Goal: Entertainment & Leisure: Browse casually

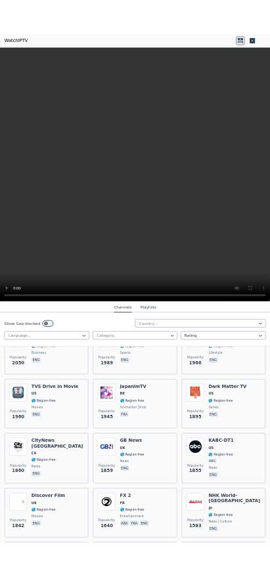
scroll to position [980, 0]
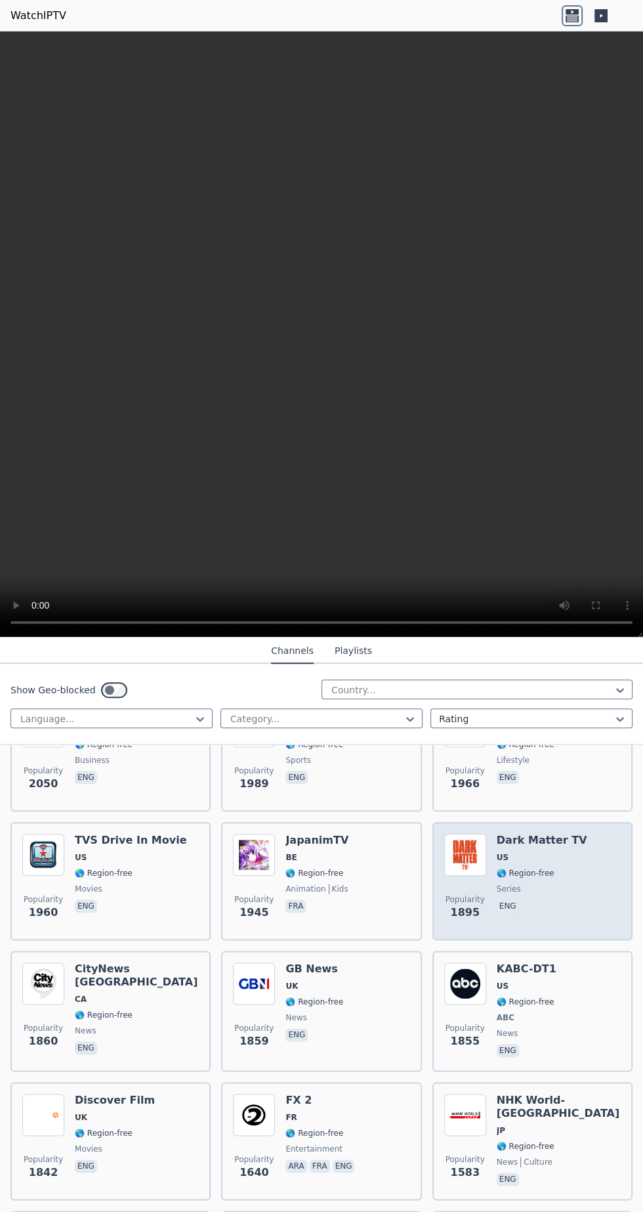
click at [547, 883] on span "series" at bounding box center [542, 888] width 91 height 11
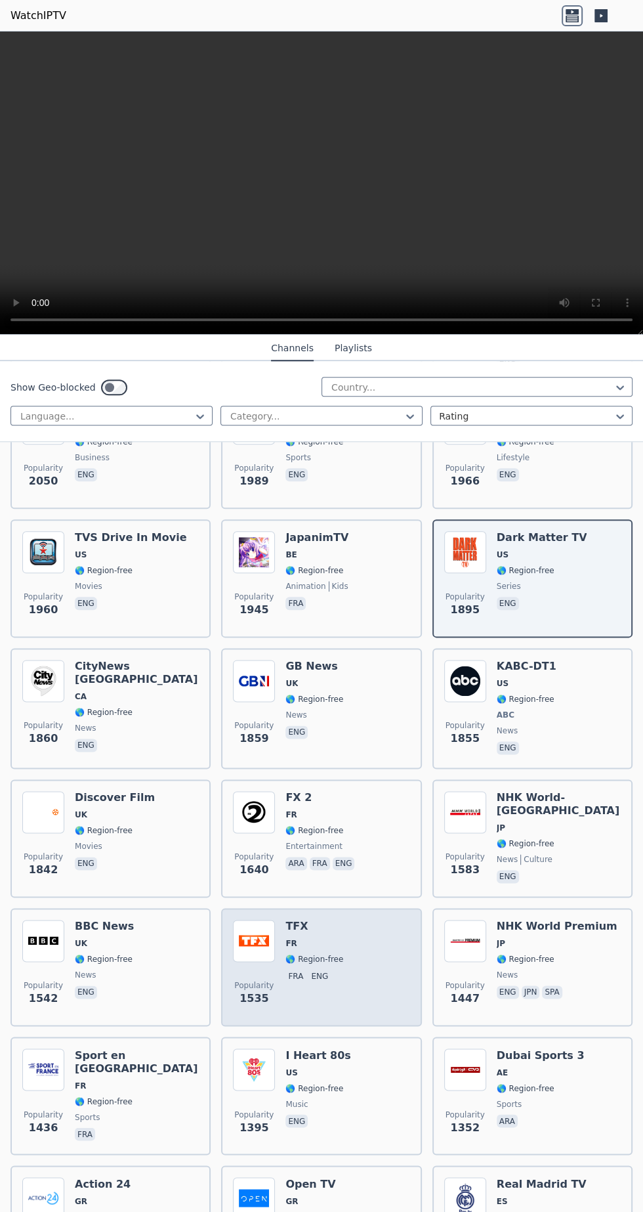
click at [310, 954] on span "🌎 Region-free" at bounding box center [314, 959] width 58 height 11
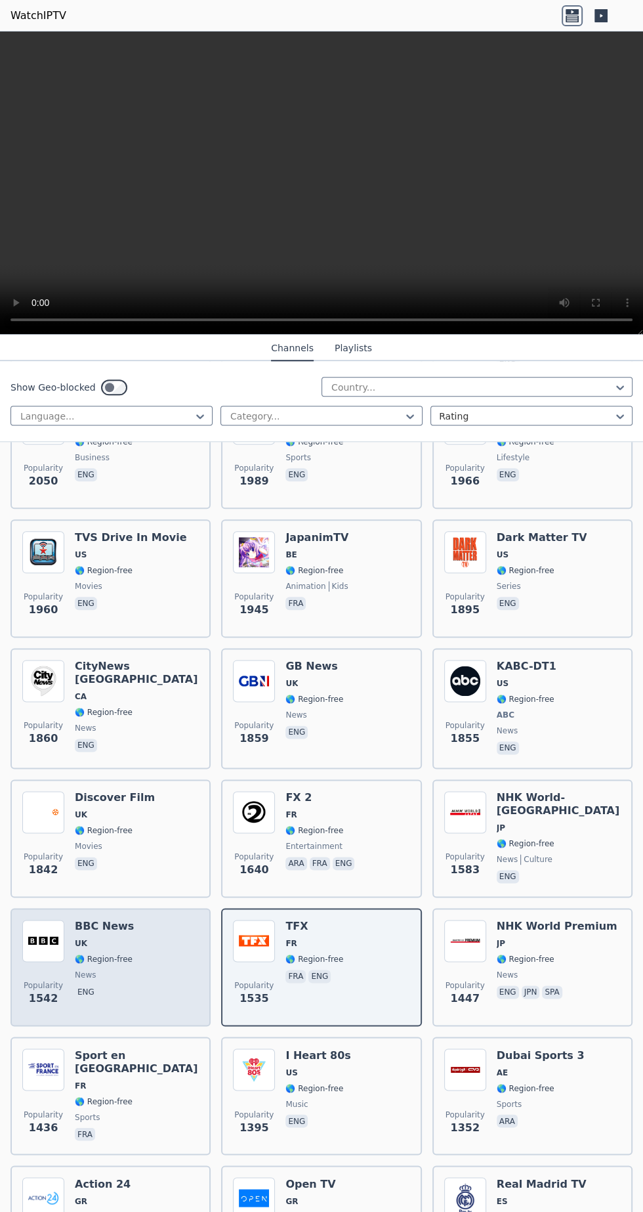
click at [100, 954] on span "🌎 Region-free" at bounding box center [104, 959] width 58 height 11
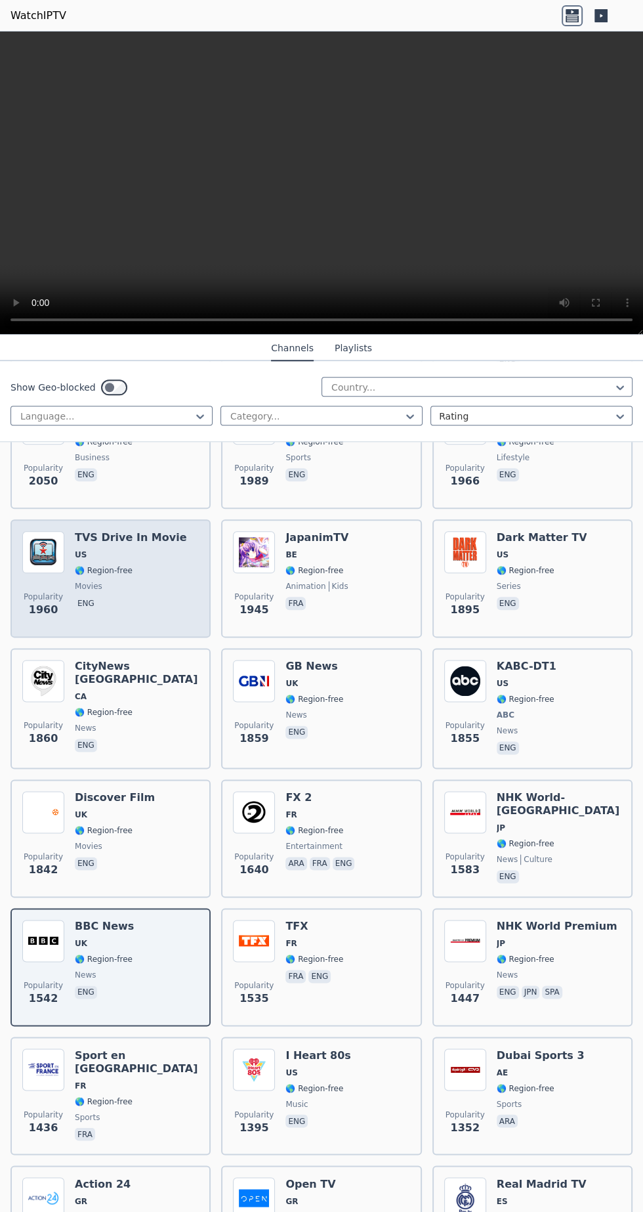
click at [94, 565] on span "🌎 Region-free" at bounding box center [104, 570] width 58 height 11
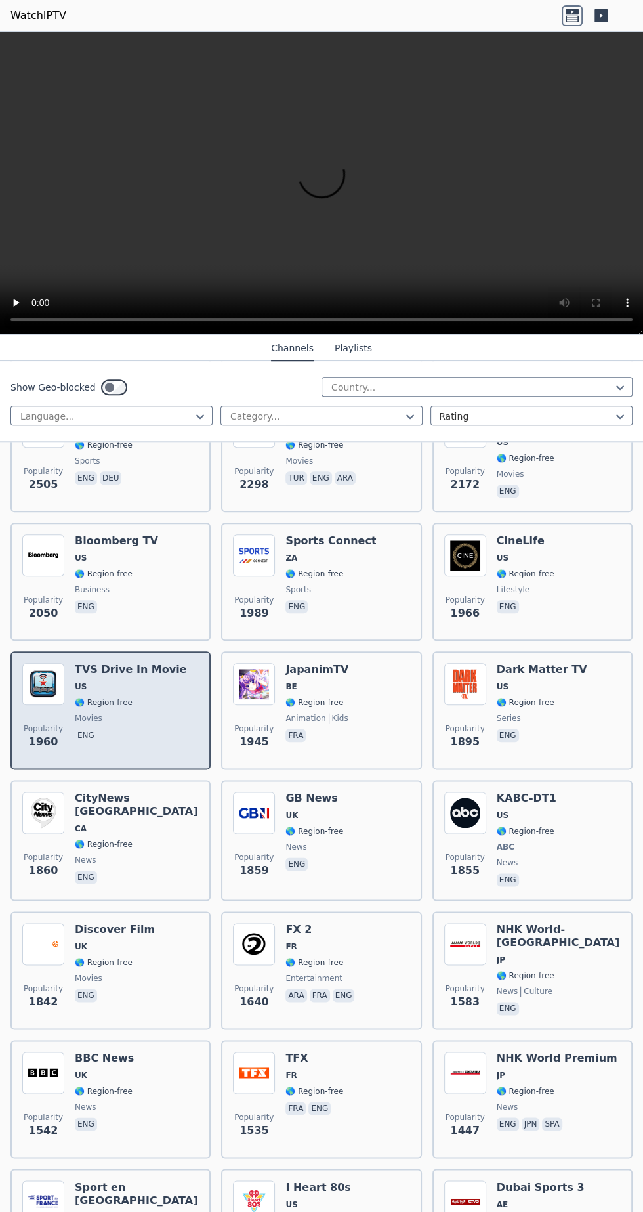
scroll to position [841, 0]
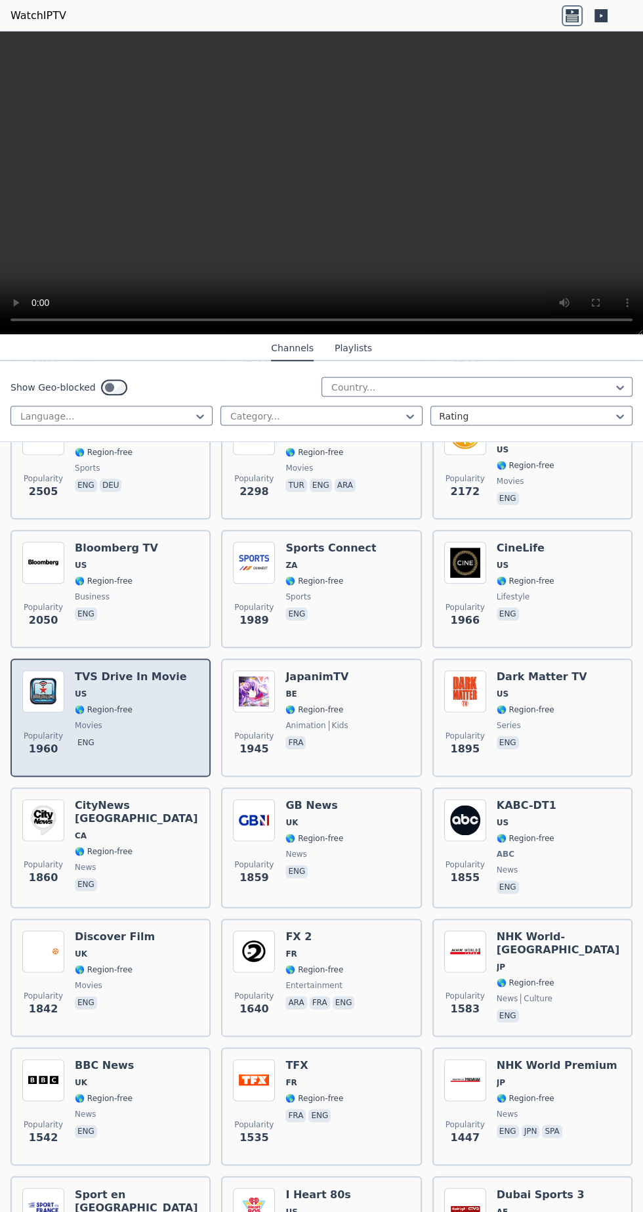
click at [120, 688] on span "US" at bounding box center [131, 693] width 112 height 11
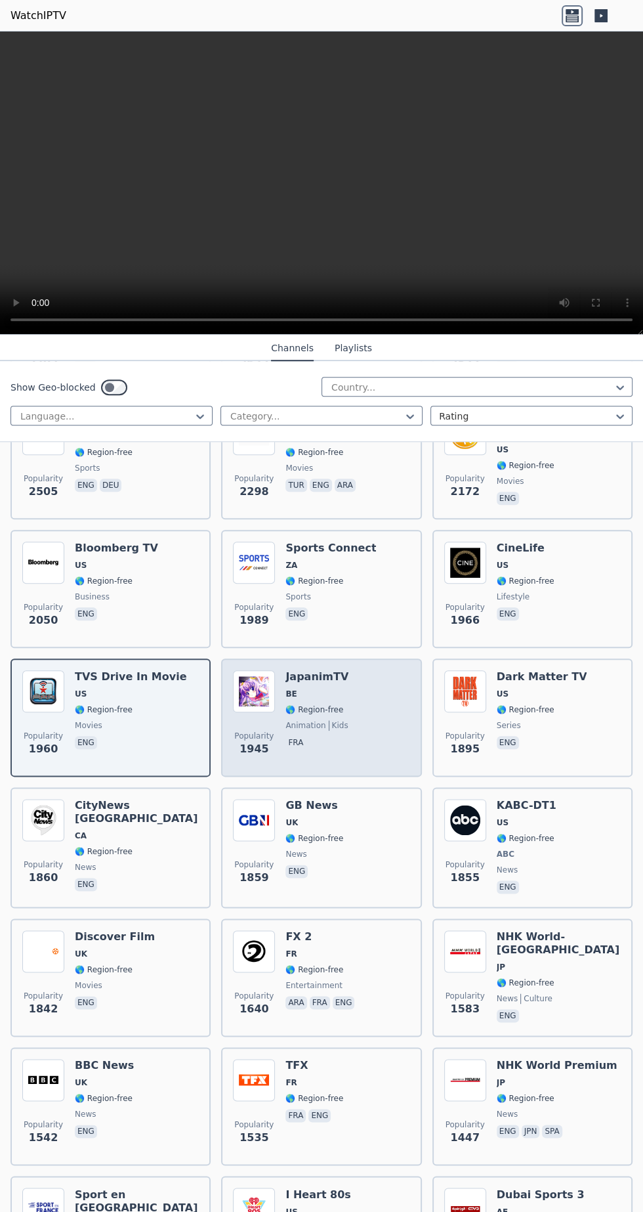
click at [337, 704] on span "🌎 Region-free" at bounding box center [316, 709] width 63 height 11
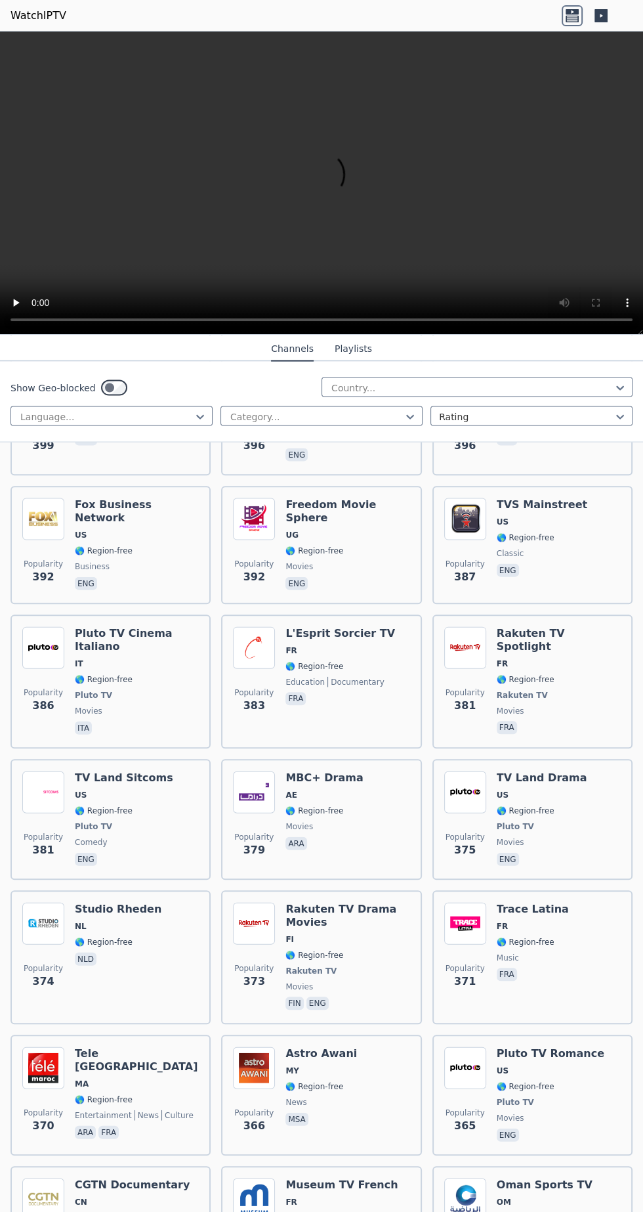
scroll to position [10354, 0]
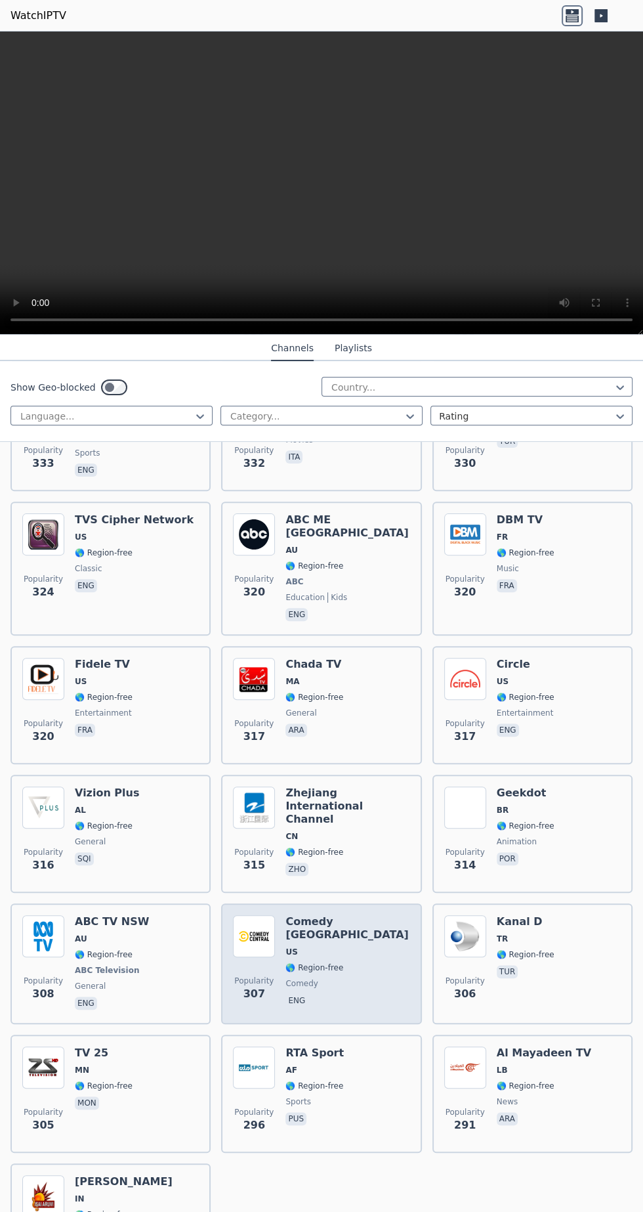
click at [350, 915] on div "Comedy [GEOGRAPHIC_DATA] 🌎 Region-free comedy eng" at bounding box center [347, 963] width 124 height 97
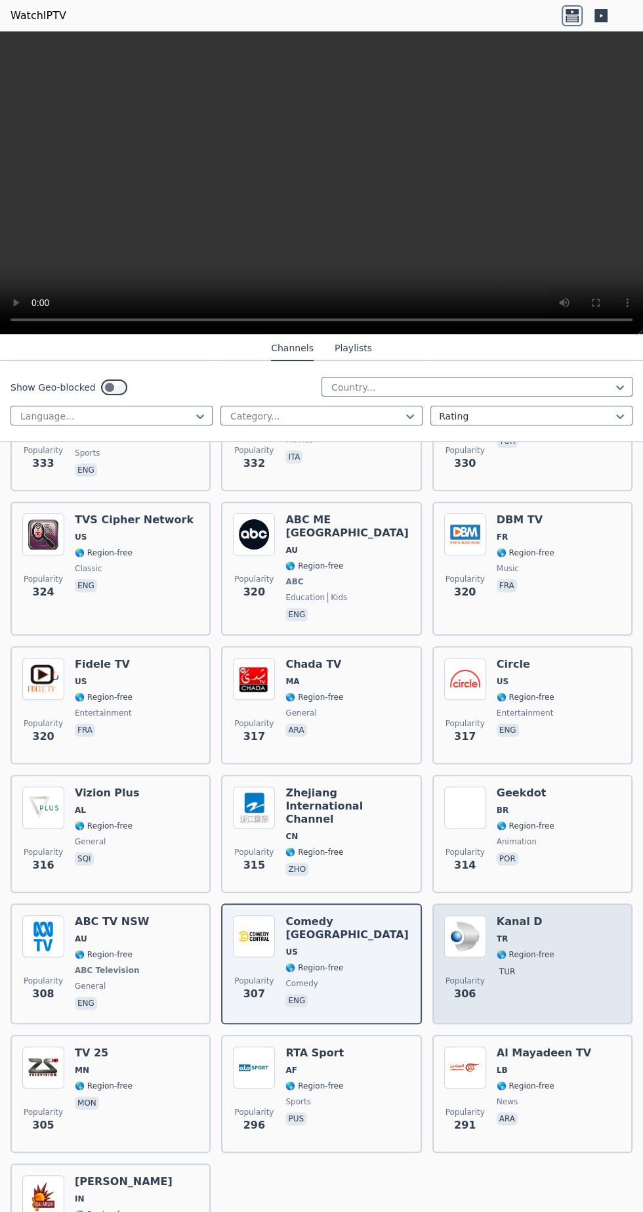
click at [542, 915] on div "Kanal D TR 🌎 Region-free tur" at bounding box center [526, 963] width 58 height 97
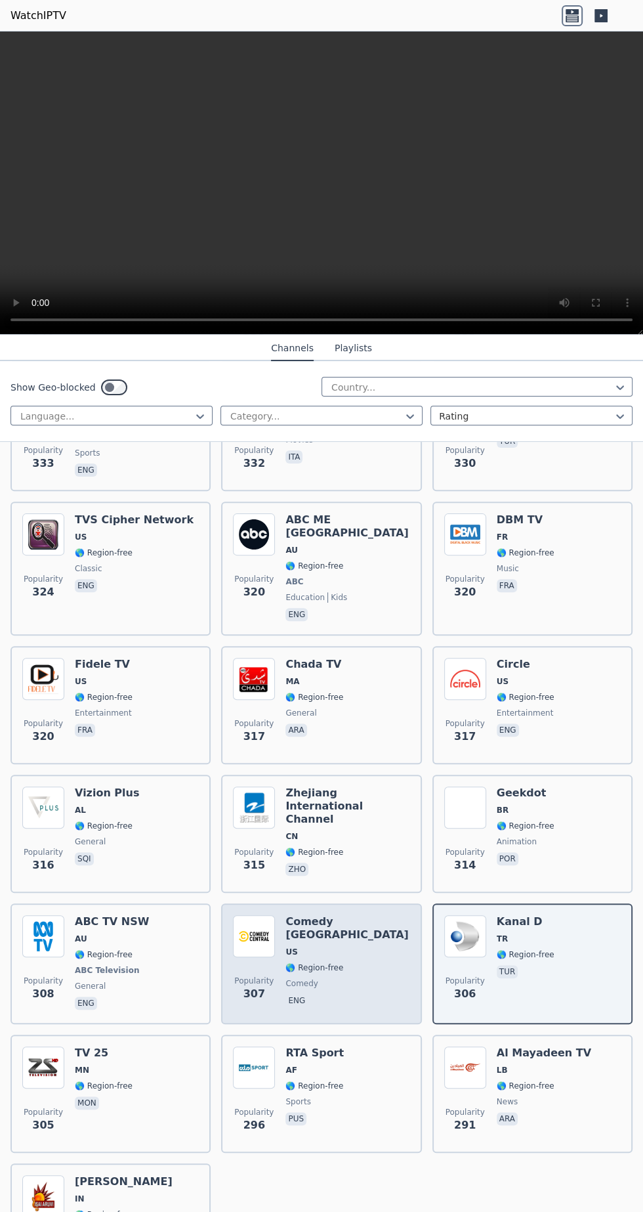
click at [321, 978] on span "comedy" at bounding box center [347, 983] width 124 height 11
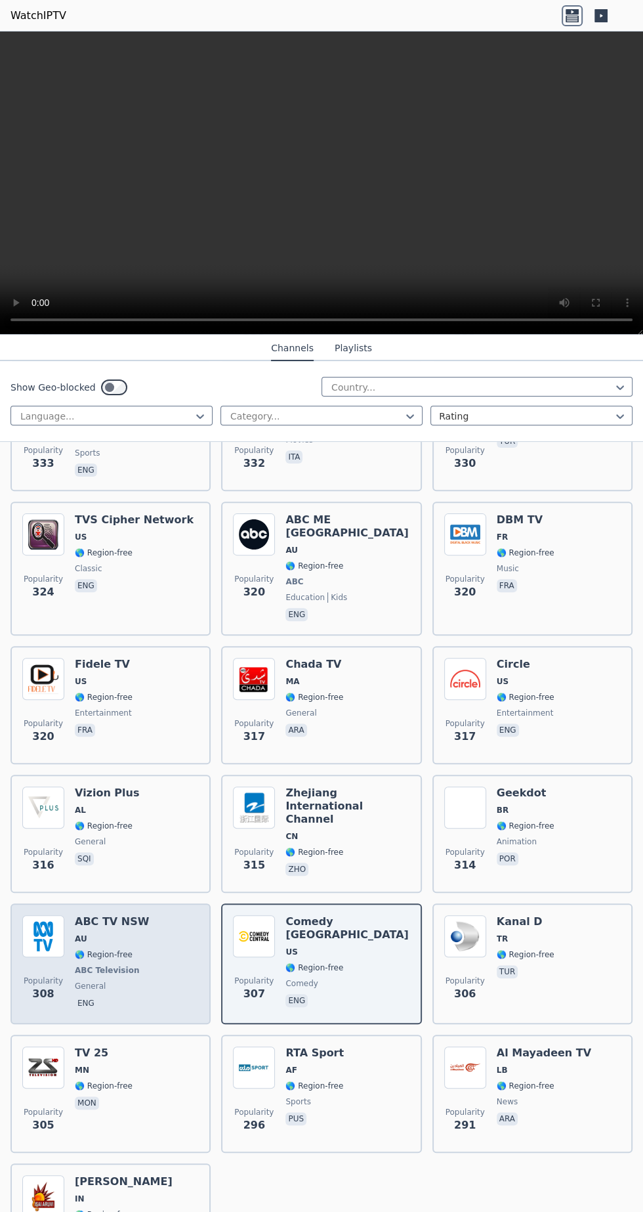
click at [116, 915] on div "ABC TV NSW AU 🌎 Region-free ABC Television general eng" at bounding box center [112, 963] width 74 height 97
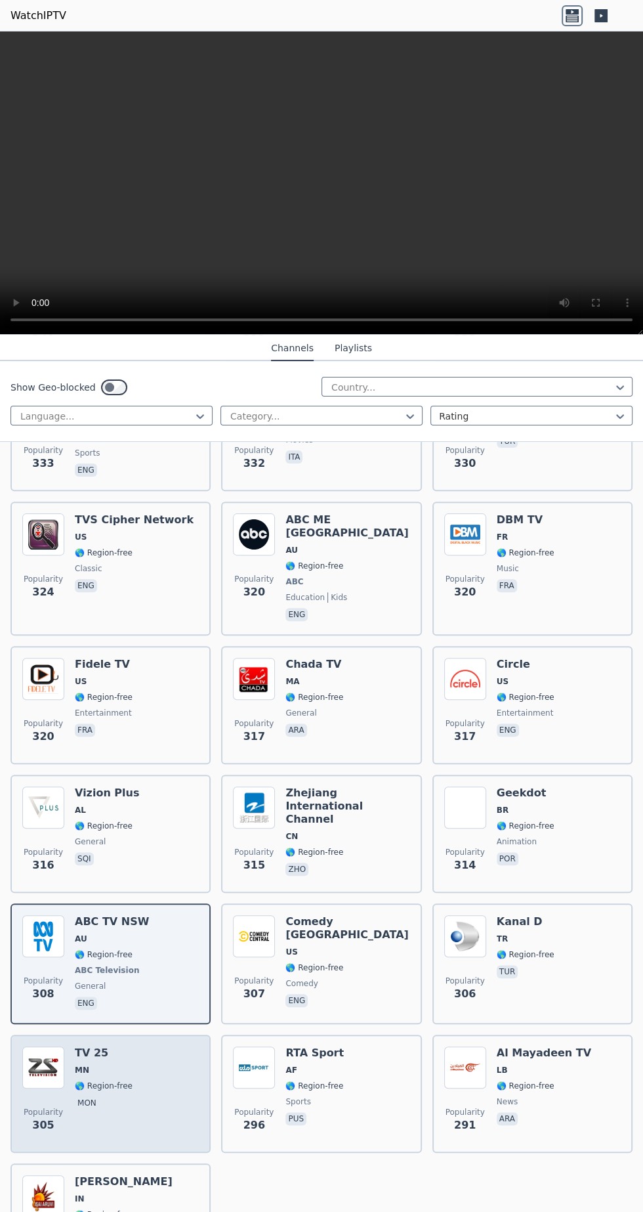
click at [140, 1046] on div "Popularity 305 TV 25 MN 🌎 Region-free mon" at bounding box center [110, 1093] width 177 height 95
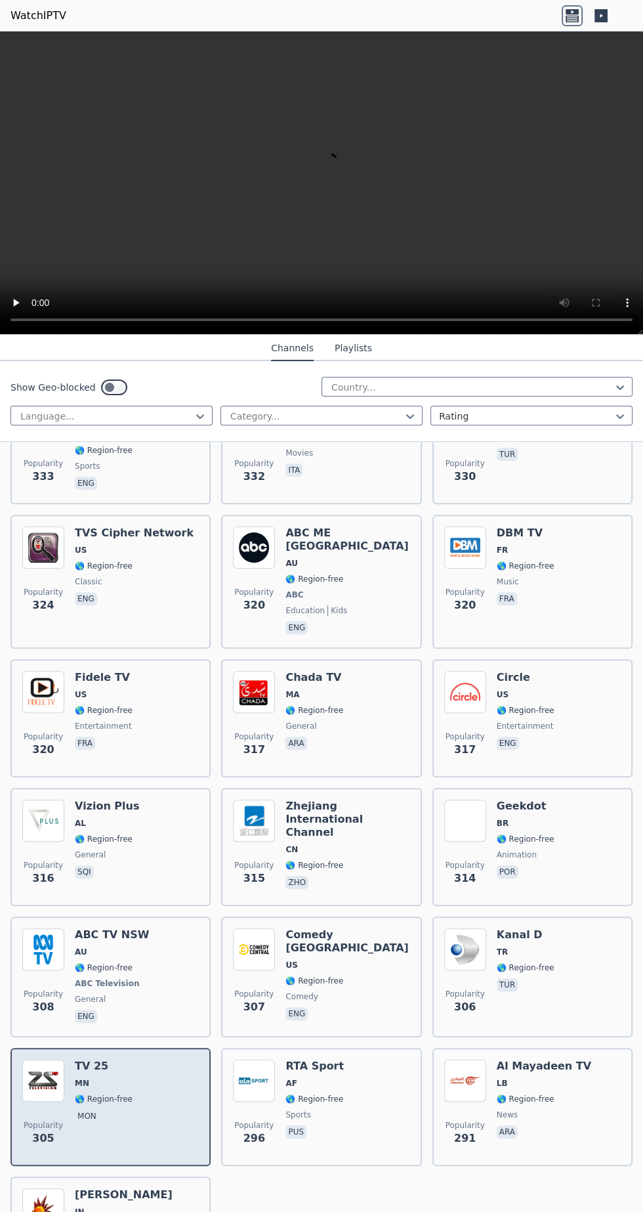
scroll to position [10340, 0]
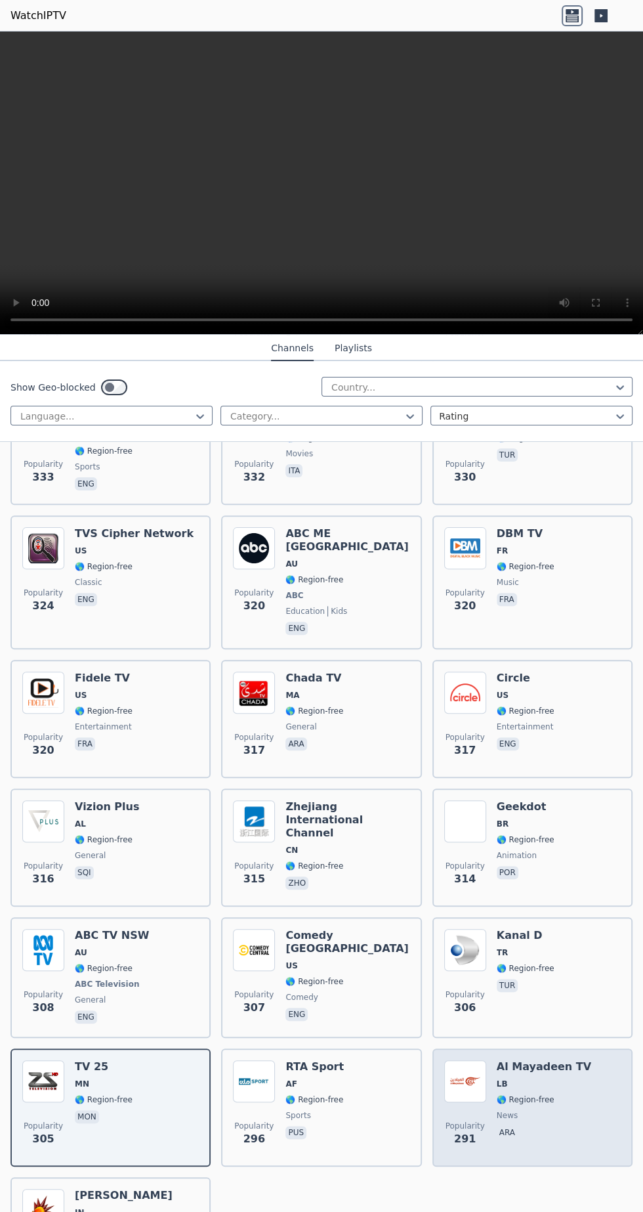
click at [550, 1094] on span "🌎 Region-free" at bounding box center [544, 1099] width 95 height 11
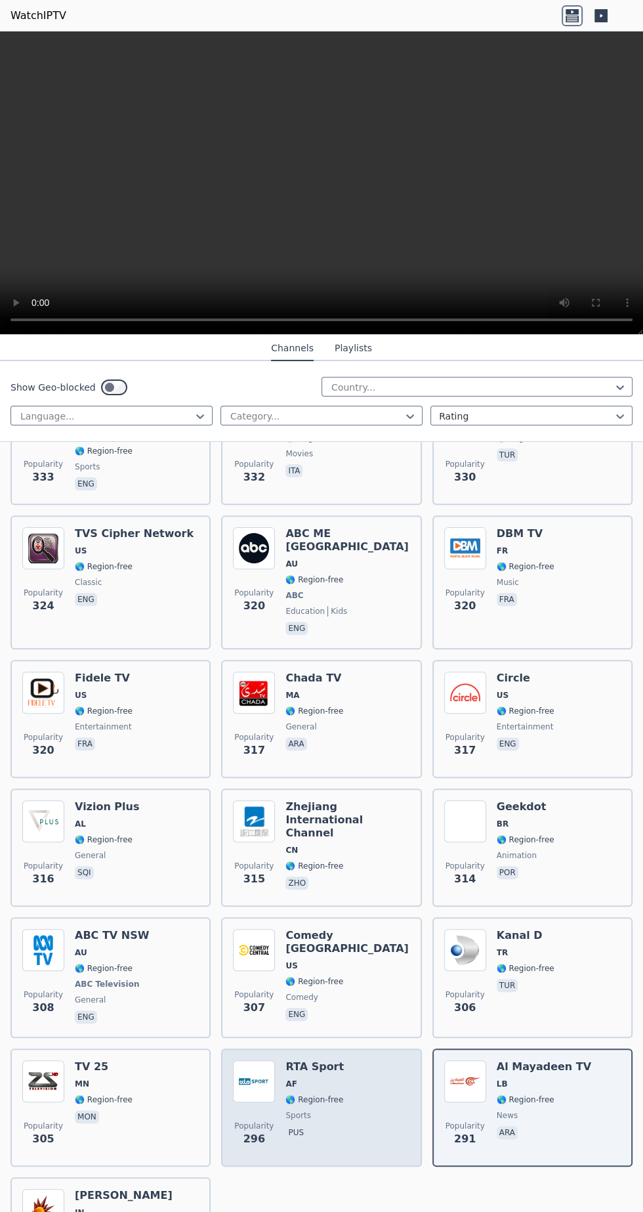
click at [344, 1060] on div "Popularity 296 RTA Sport AF 🌎 Region-free sports pus" at bounding box center [321, 1107] width 177 height 95
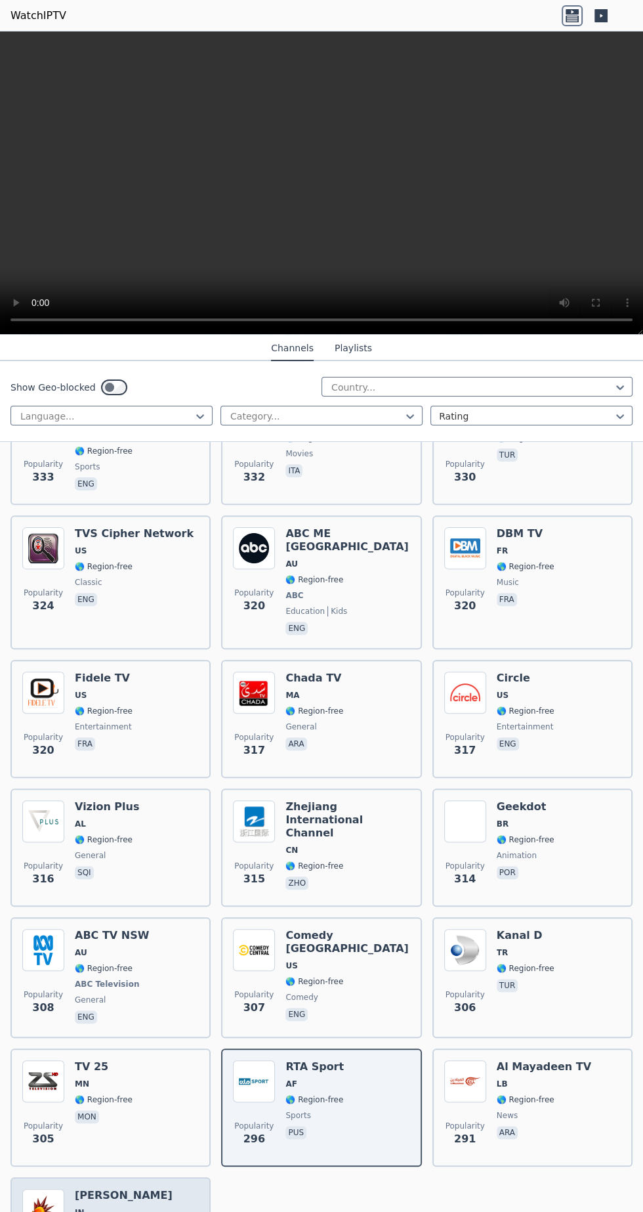
click at [131, 1189] on div "Popularity 289 [PERSON_NAME] IN 🌎 Region-free music tam" at bounding box center [110, 1236] width 177 height 95
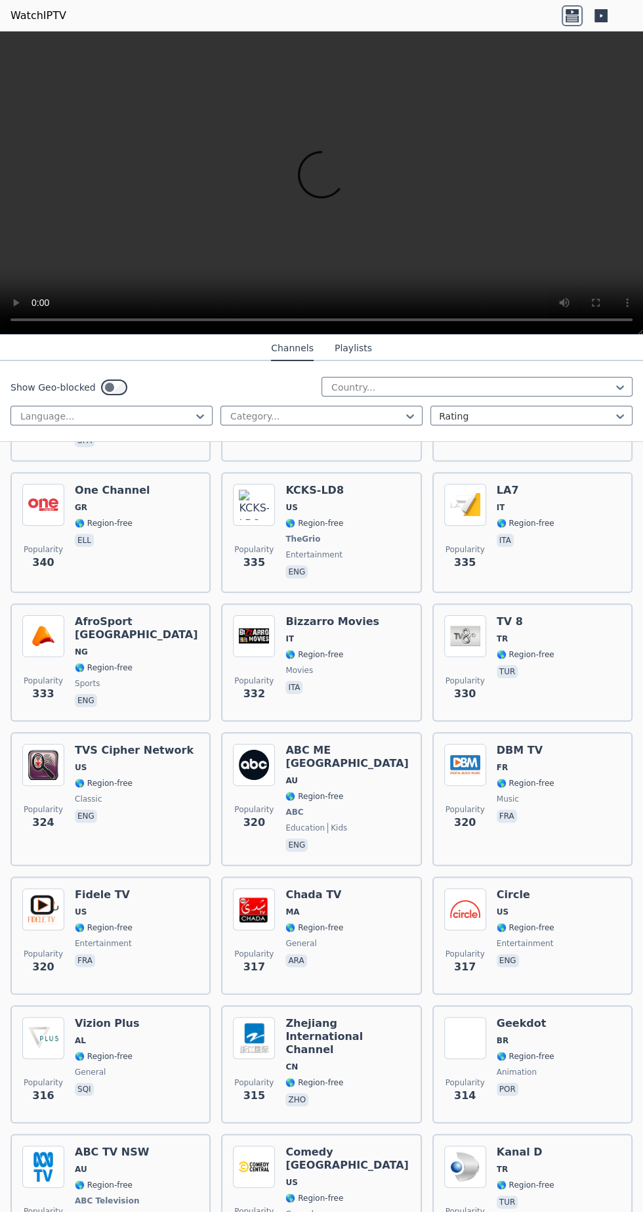
scroll to position [10122, 0]
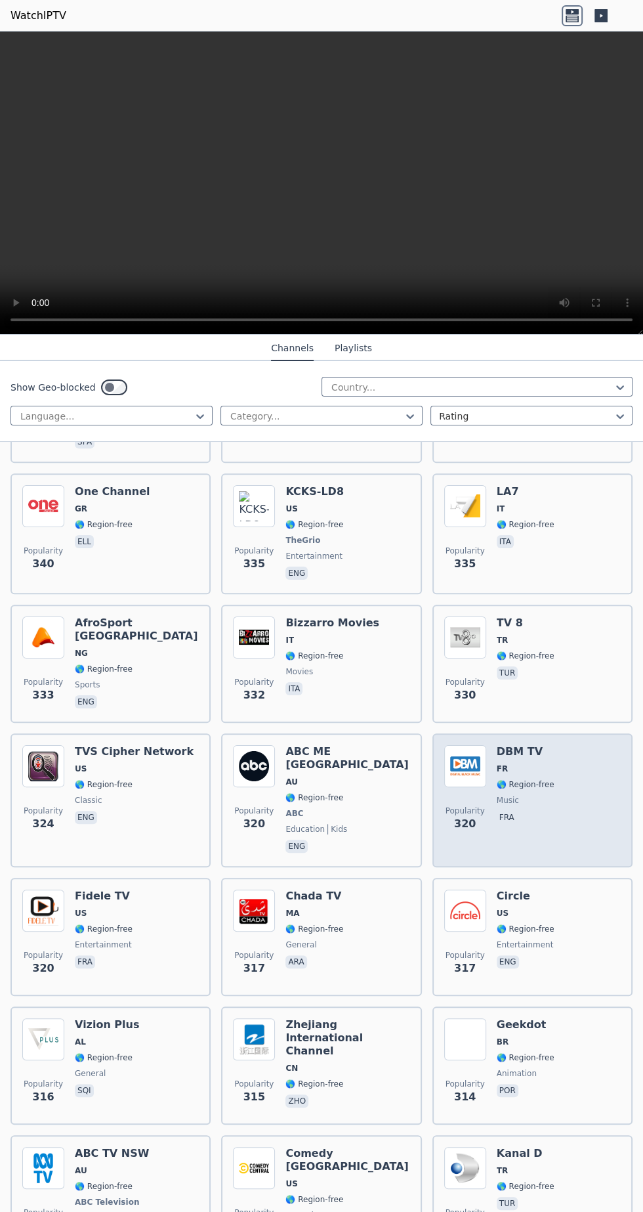
click at [532, 779] on span "🌎 Region-free" at bounding box center [526, 784] width 58 height 11
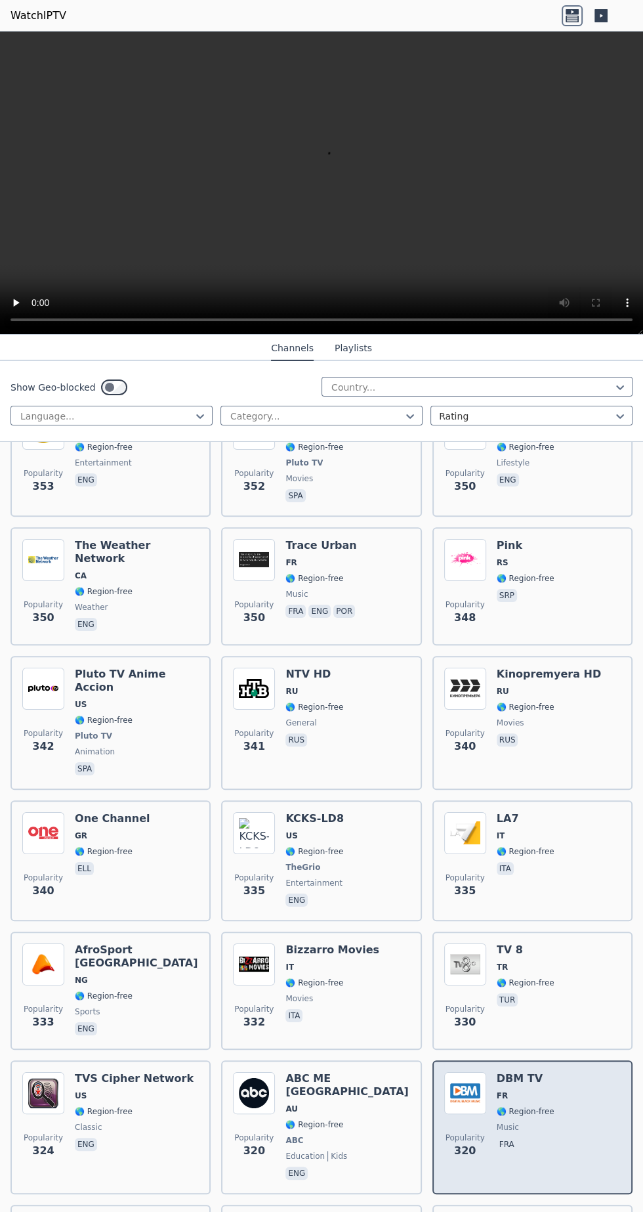
scroll to position [9790, 0]
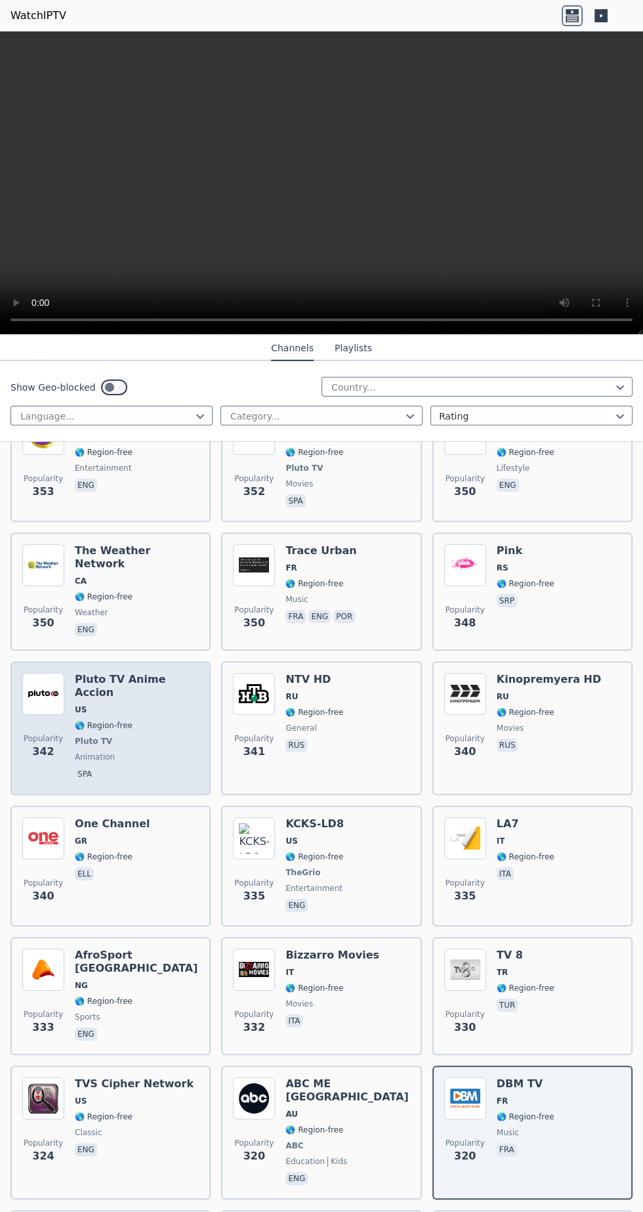
click at [131, 673] on div "Pluto TV Anime Accion US 🌎 Region-free Pluto TV animation spa" at bounding box center [137, 728] width 124 height 110
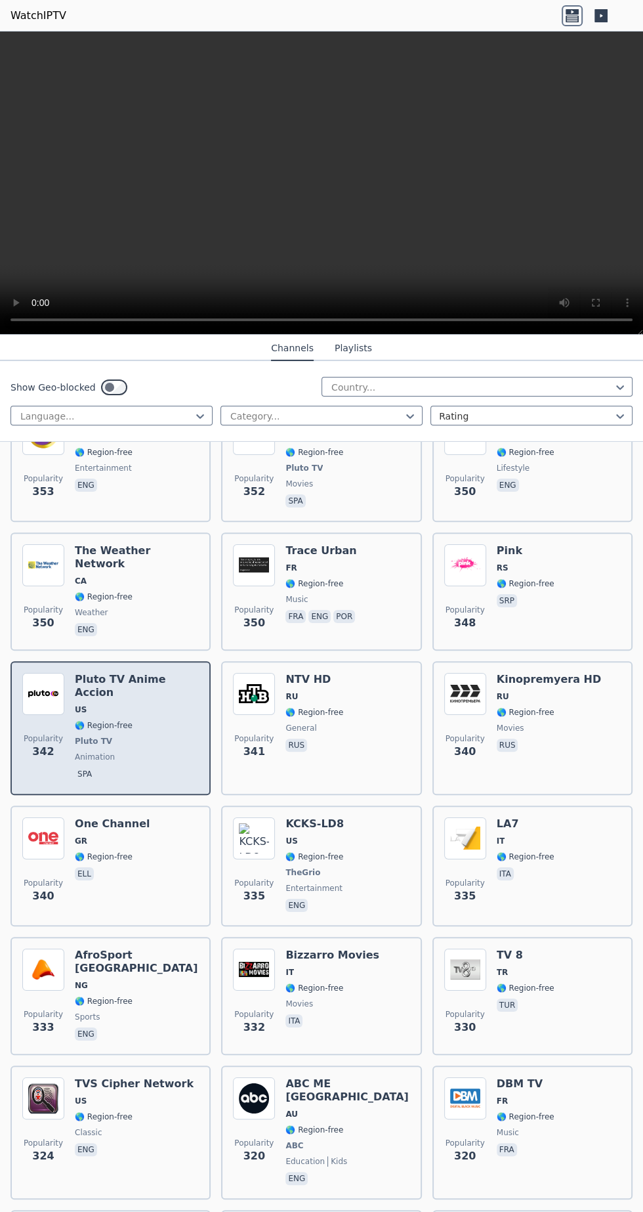
click at [112, 720] on span "🌎 Region-free" at bounding box center [104, 725] width 58 height 11
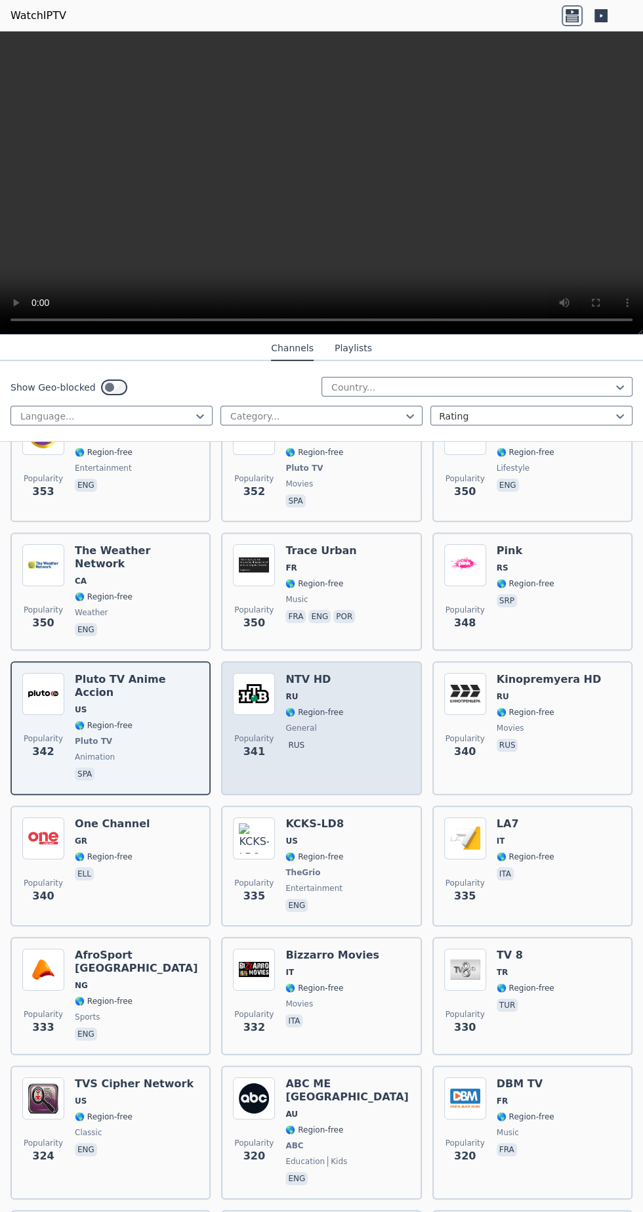
click at [359, 673] on div "Popularity 341 NTV HD RU 🌎 Region-free general [DEMOGRAPHIC_DATA]" at bounding box center [321, 728] width 177 height 110
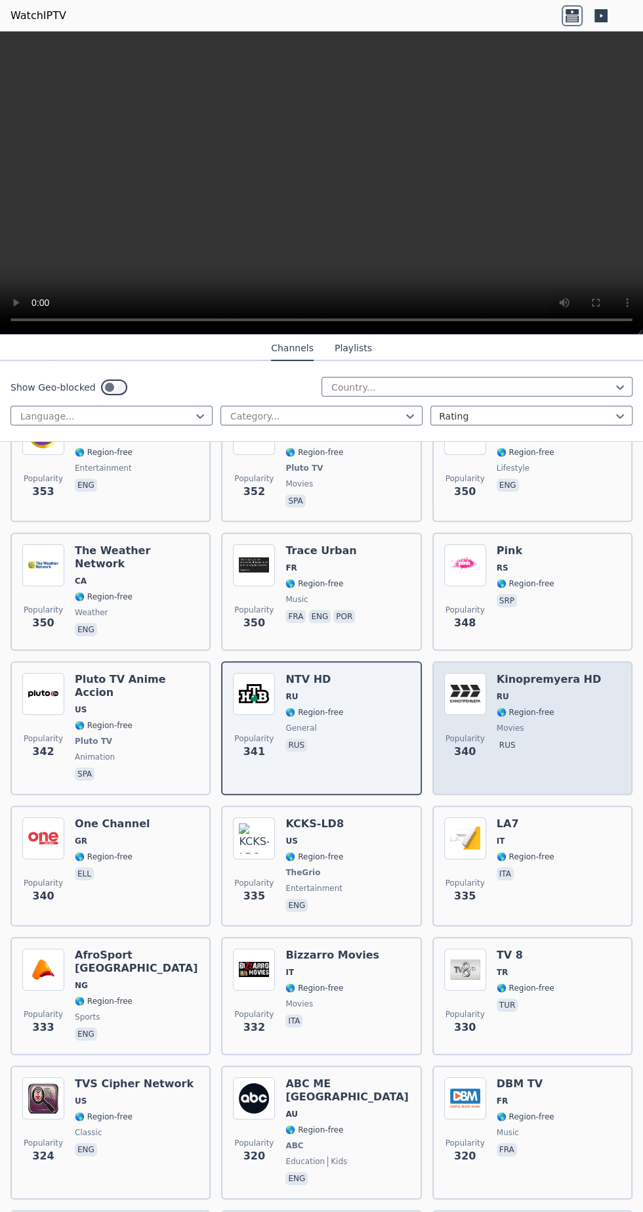
click at [552, 673] on div "Kinopremyera HD RU 🌎 Region-free movies rus" at bounding box center [549, 728] width 104 height 110
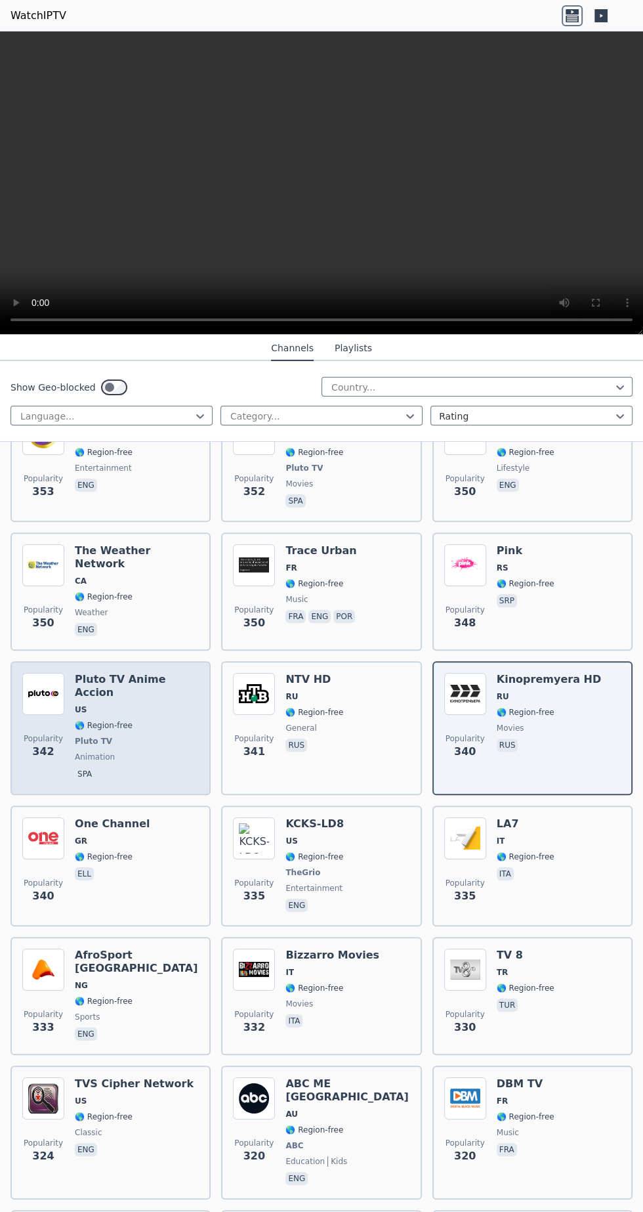
click at [111, 720] on span "🌎 Region-free" at bounding box center [104, 725] width 58 height 11
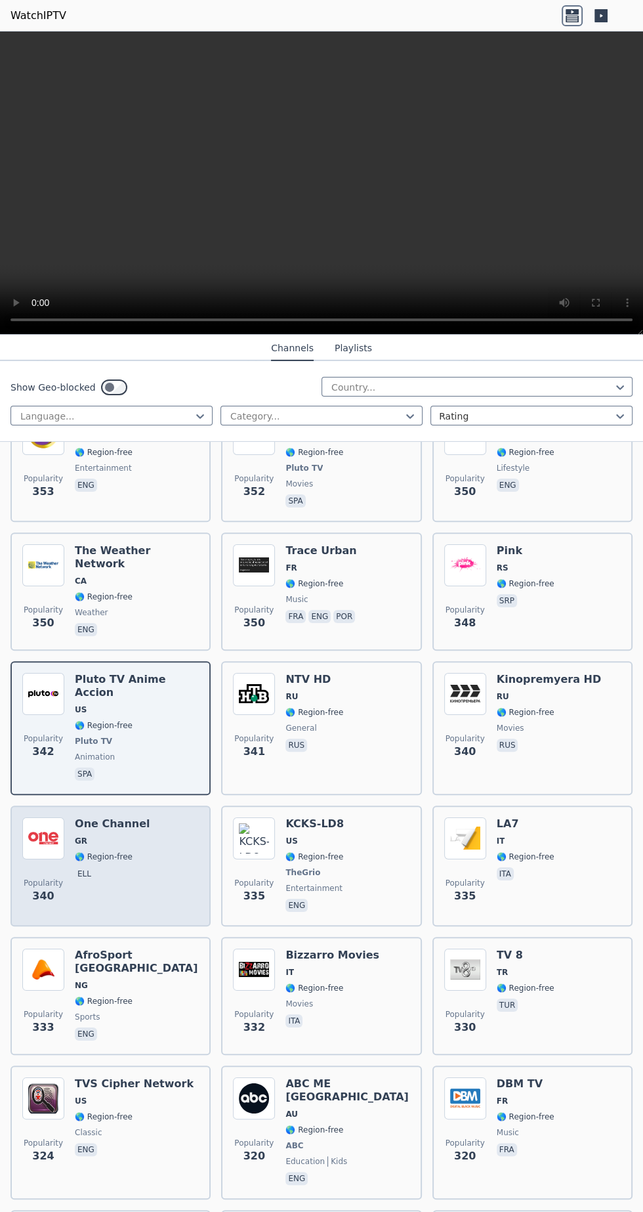
click at [117, 851] on span "🌎 Region-free" at bounding box center [104, 856] width 58 height 11
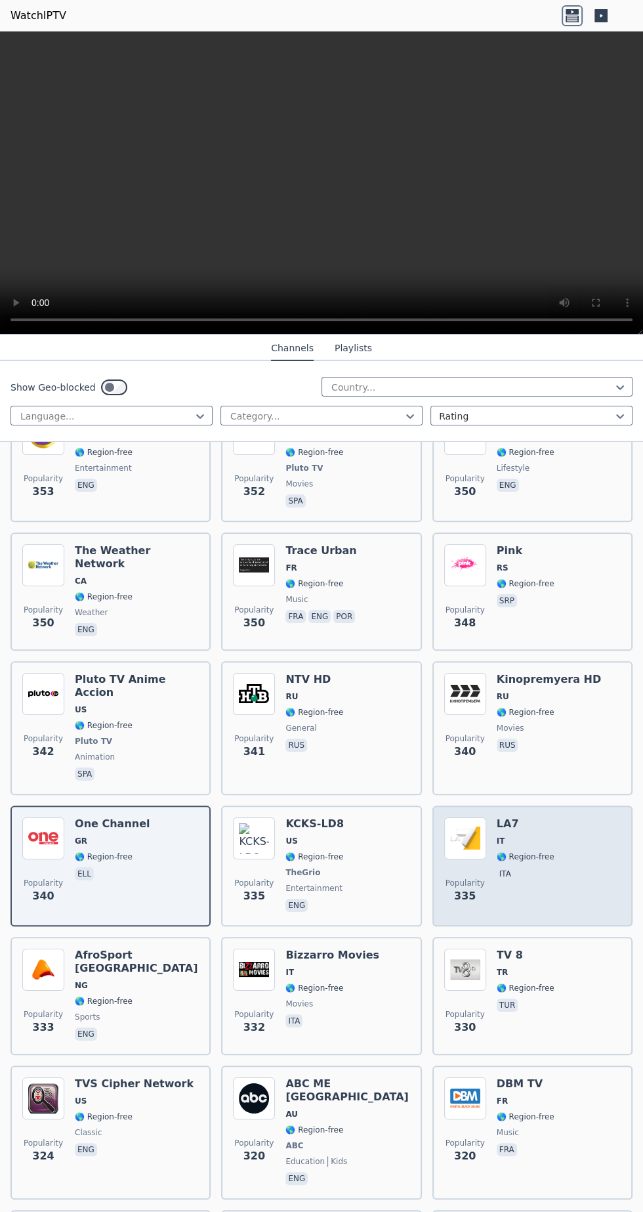
click at [556, 817] on div "Popularity 335 LA7 IT 🌎 Region-free ita" at bounding box center [532, 865] width 177 height 97
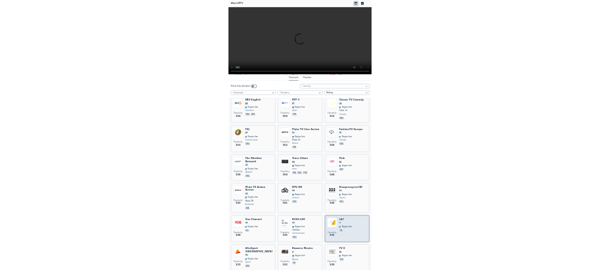
scroll to position [9623, 0]
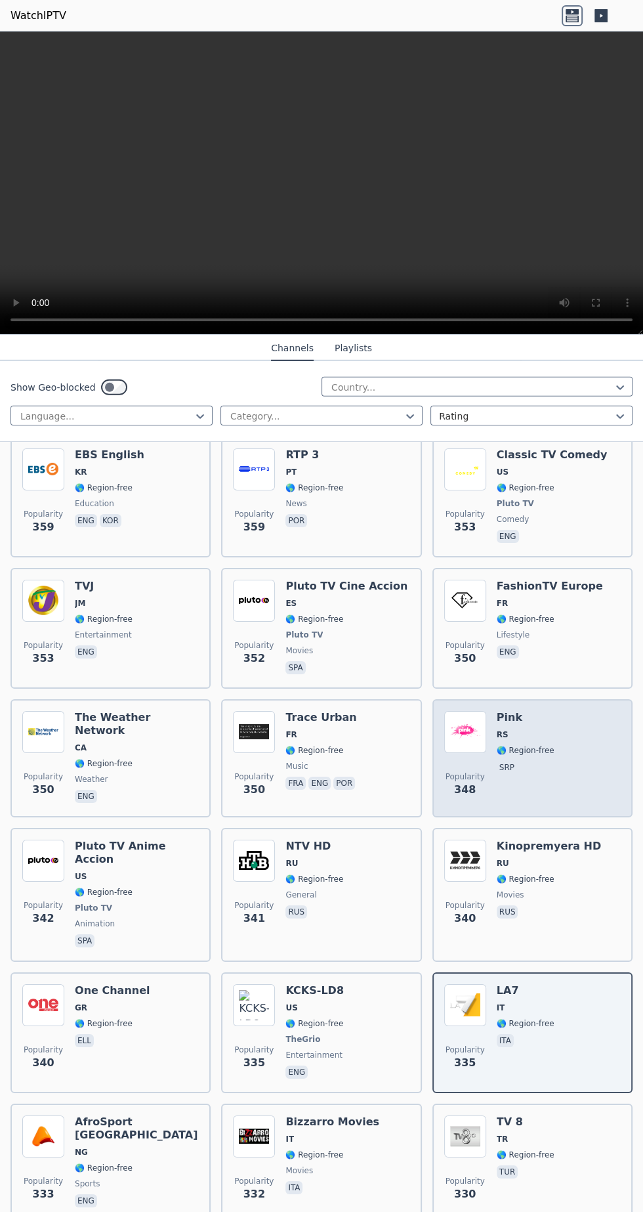
click at [543, 745] on span "🌎 Region-free" at bounding box center [526, 750] width 58 height 11
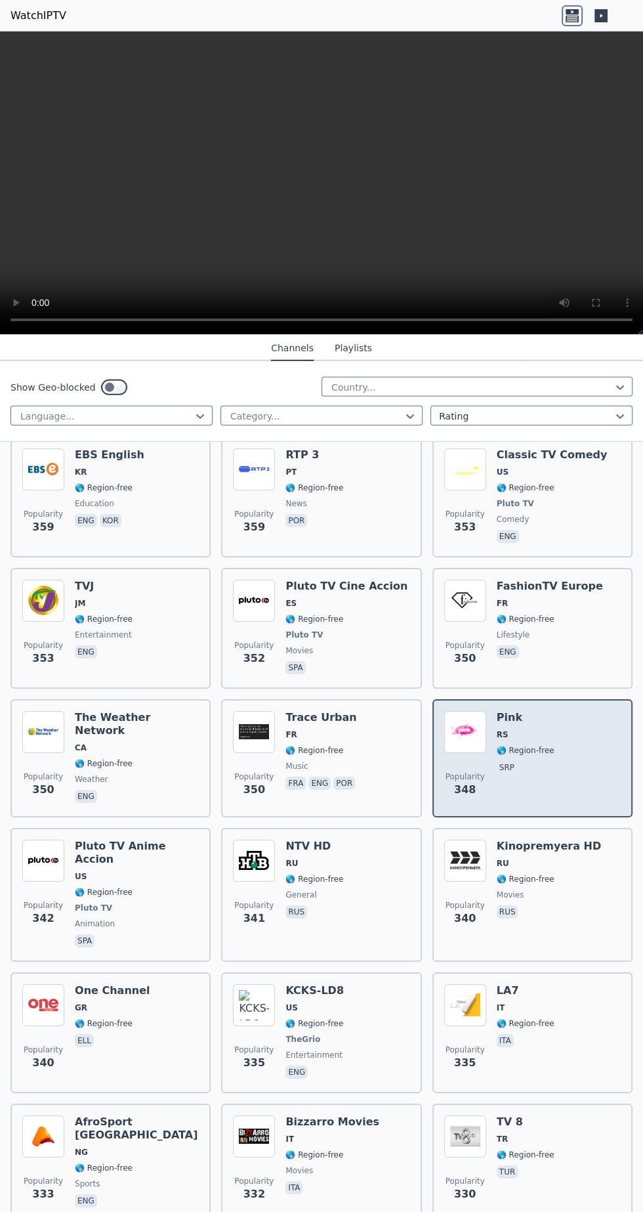
click at [535, 745] on span "🌎 Region-free" at bounding box center [526, 750] width 58 height 11
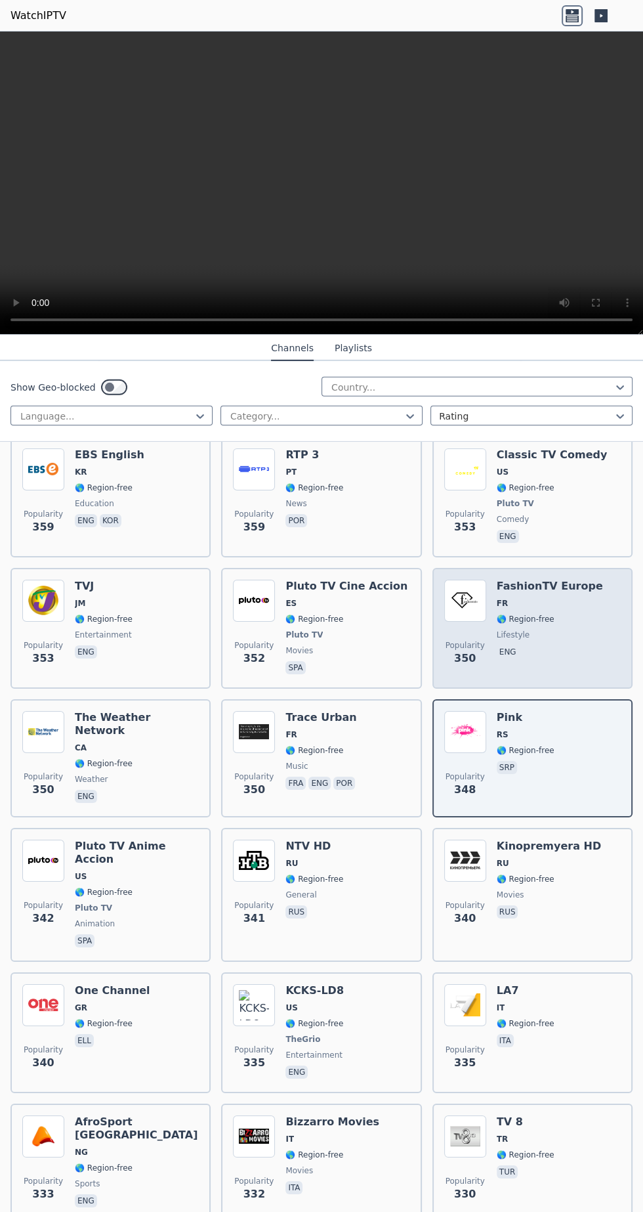
click at [534, 614] on span "🌎 Region-free" at bounding box center [526, 619] width 58 height 11
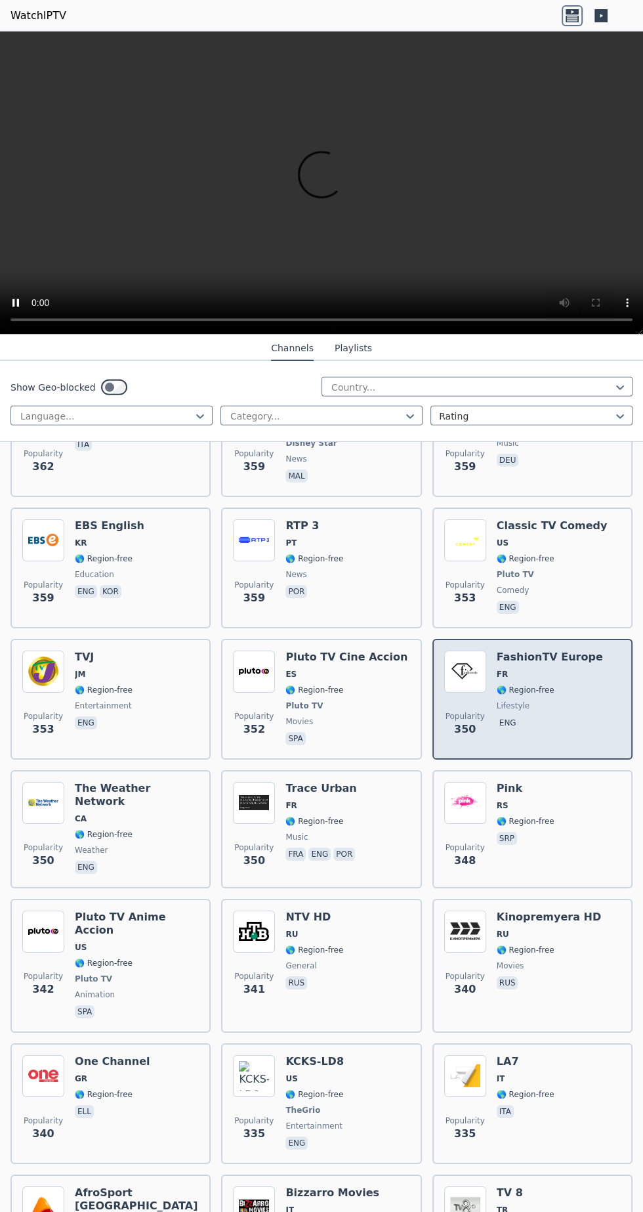
scroll to position [9526, 0]
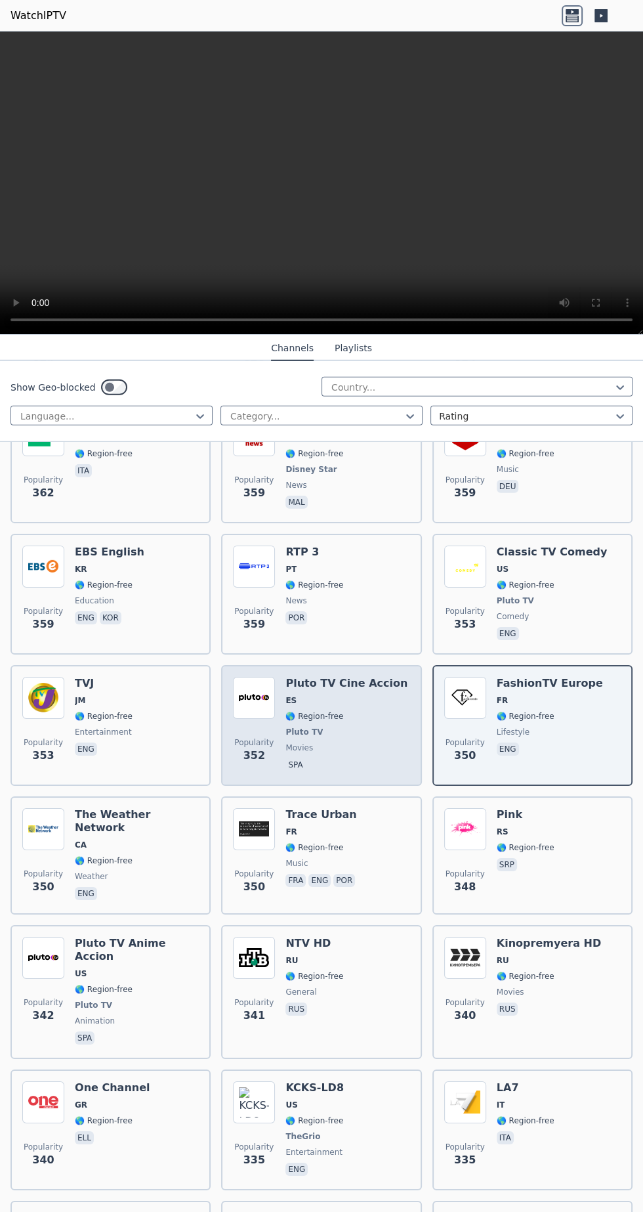
click at [353, 727] on span "Pluto TV" at bounding box center [346, 732] width 122 height 11
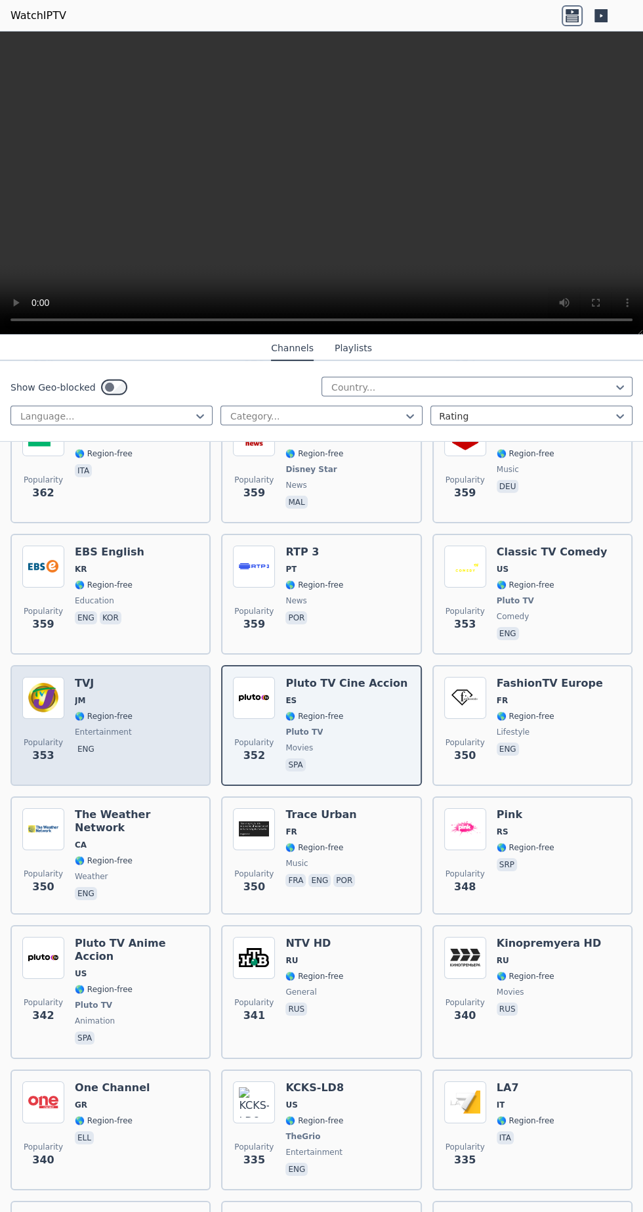
click at [134, 677] on div "Popularity 353 TVJ JM 🌎 Region-free entertainment eng" at bounding box center [110, 725] width 177 height 97
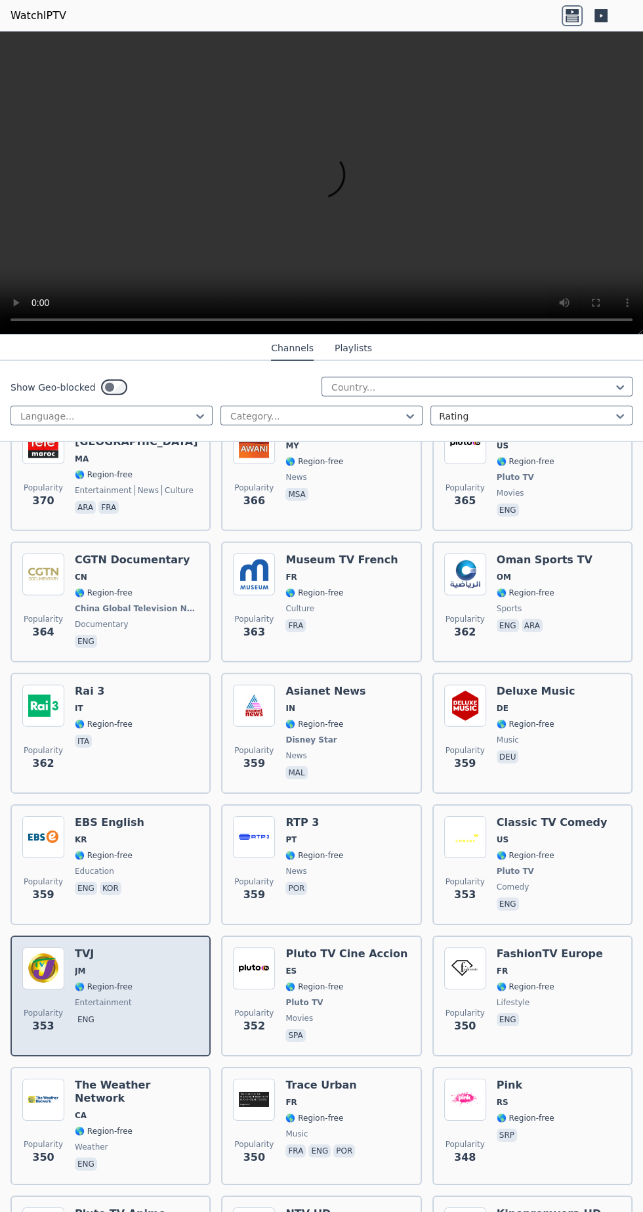
scroll to position [9229, 0]
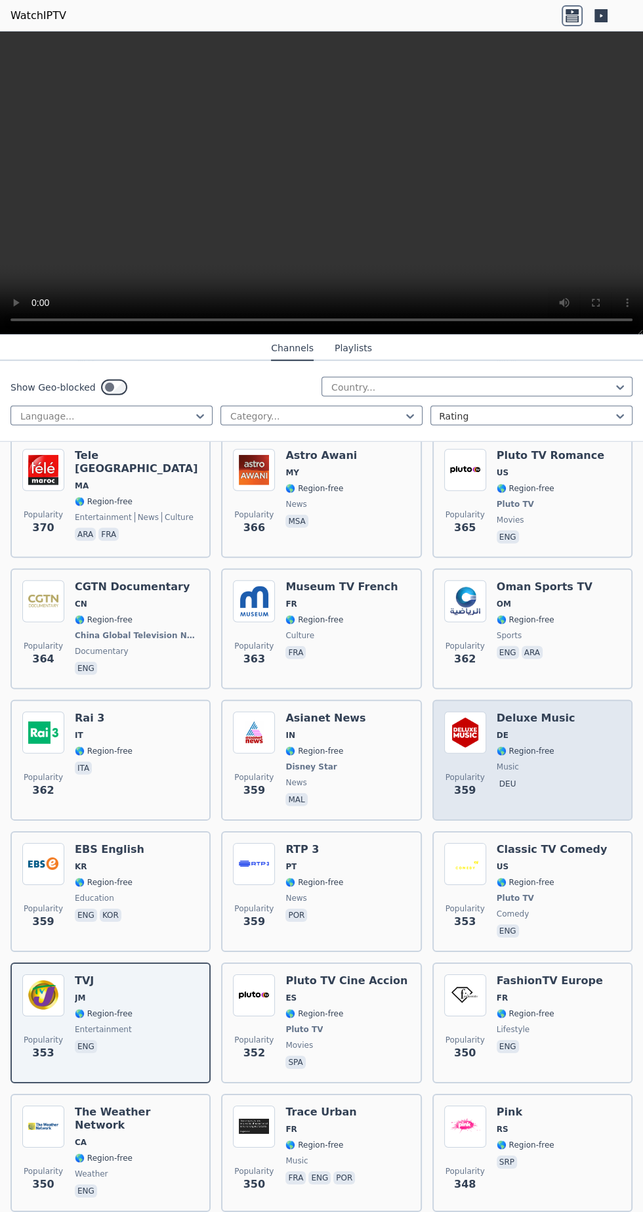
click at [562, 711] on div "Popularity 359 Deluxe Music DE 🌎 Region-free music deu" at bounding box center [532, 759] width 177 height 97
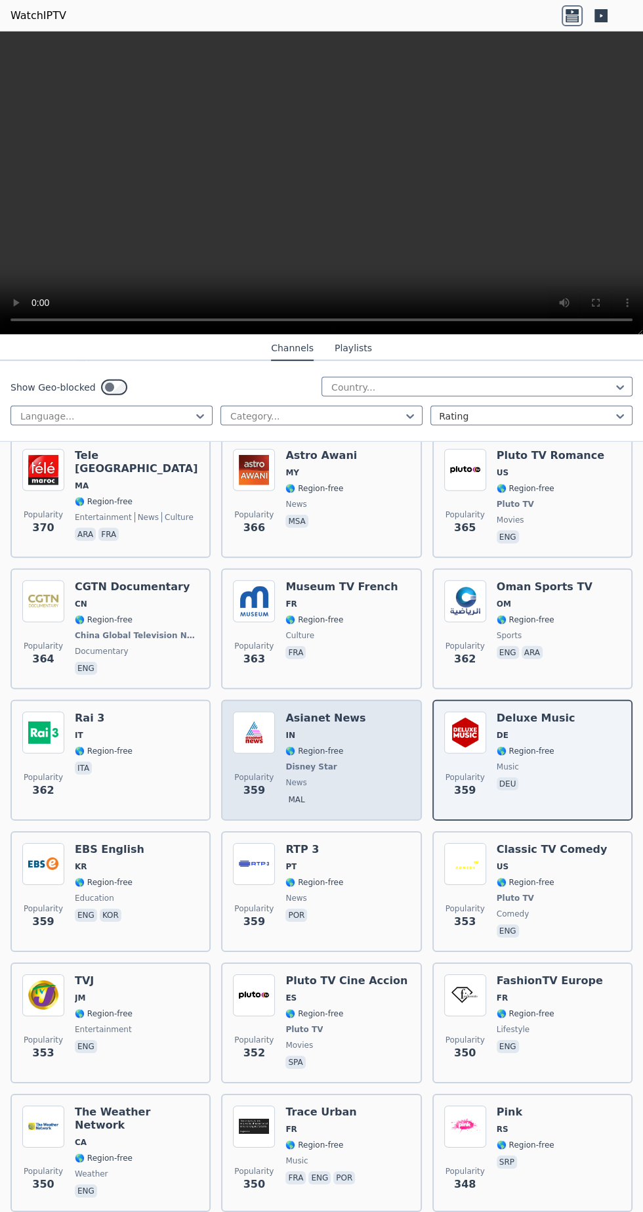
click at [323, 711] on div "Asianet News IN 🌎 Region-free Disney Star news mal" at bounding box center [325, 759] width 80 height 97
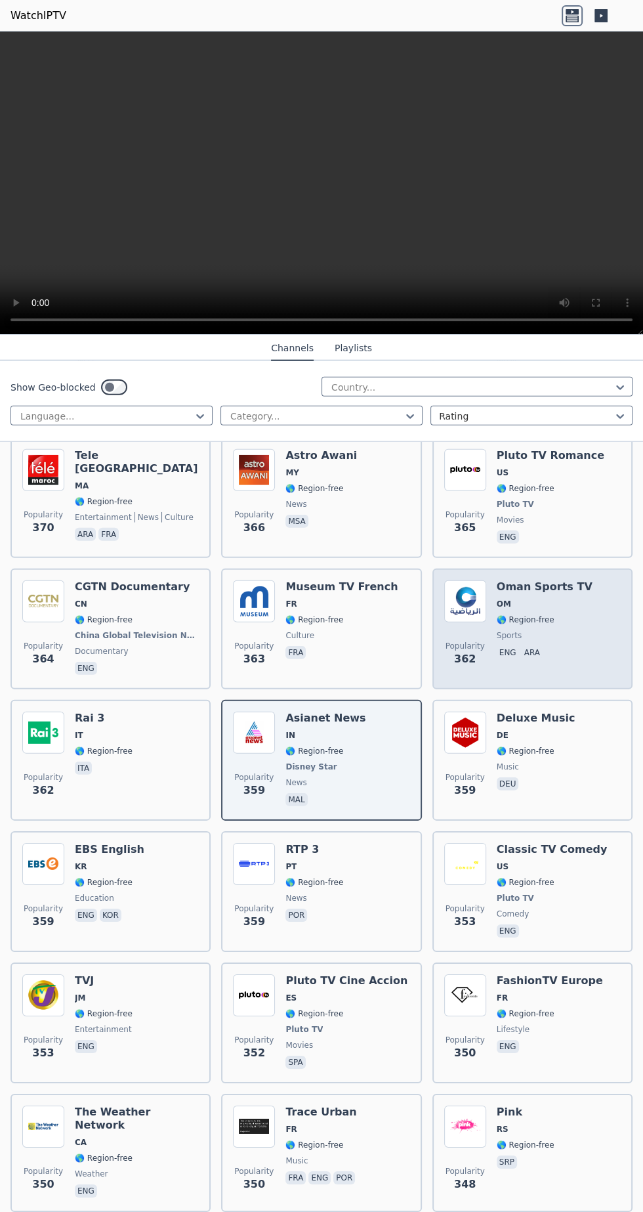
click at [559, 599] on span "OM" at bounding box center [545, 604] width 96 height 11
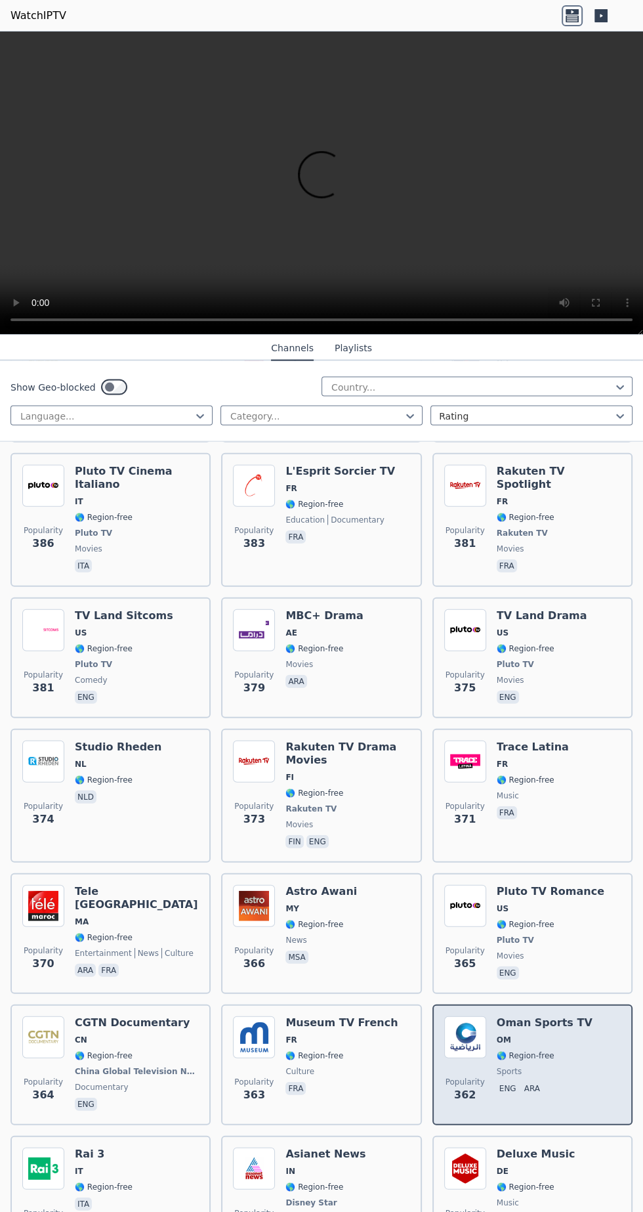
scroll to position [8790, 0]
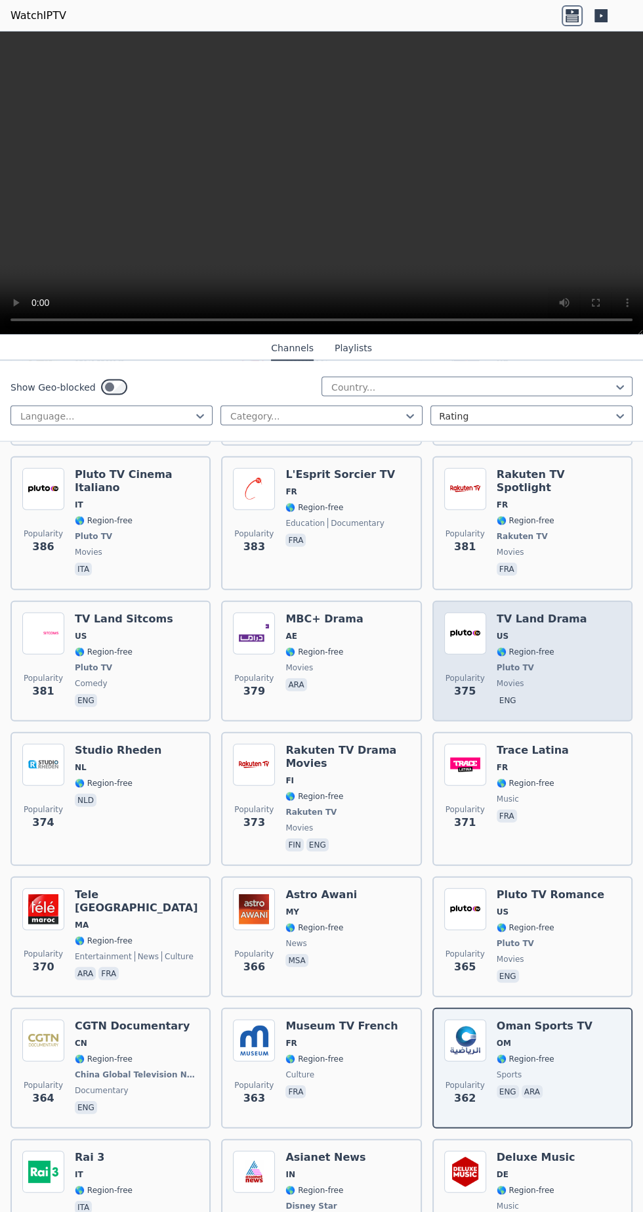
click at [542, 612] on div "TV Land Drama US 🌎 Region-free Pluto TV movies eng" at bounding box center [542, 660] width 91 height 97
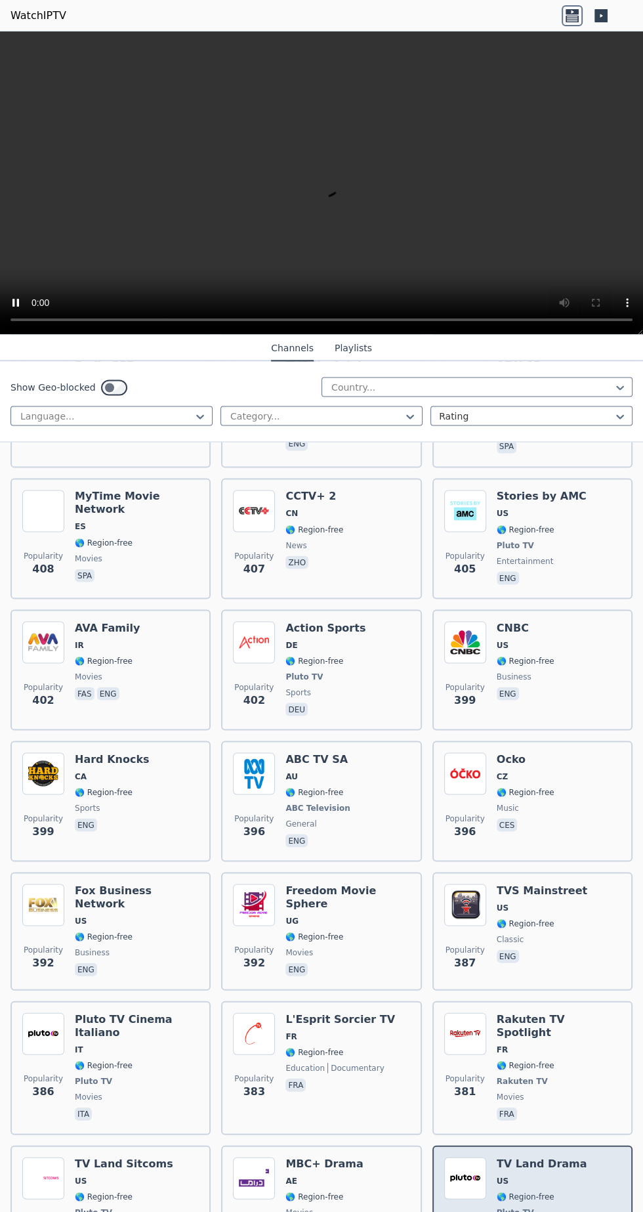
scroll to position [8227, 0]
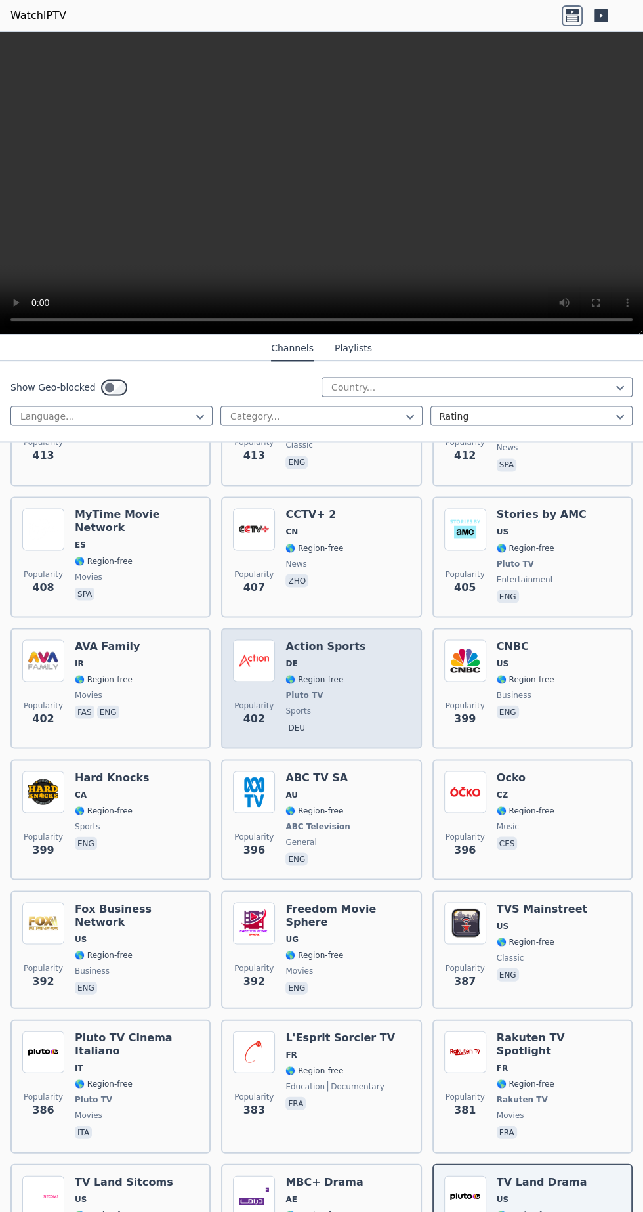
click at [352, 639] on div "Popularity 402 Action Sports DE 🌎 Region-free Pluto TV sports deu" at bounding box center [321, 687] width 177 height 97
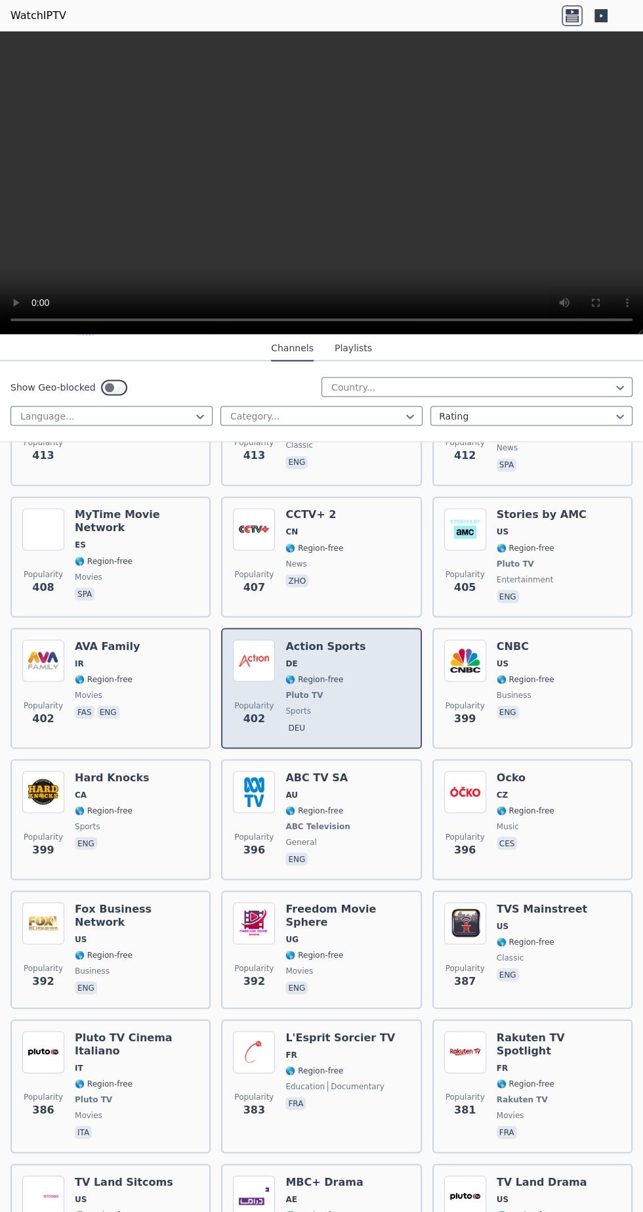
click at [326, 673] on span "🌎 Region-free" at bounding box center [314, 678] width 58 height 11
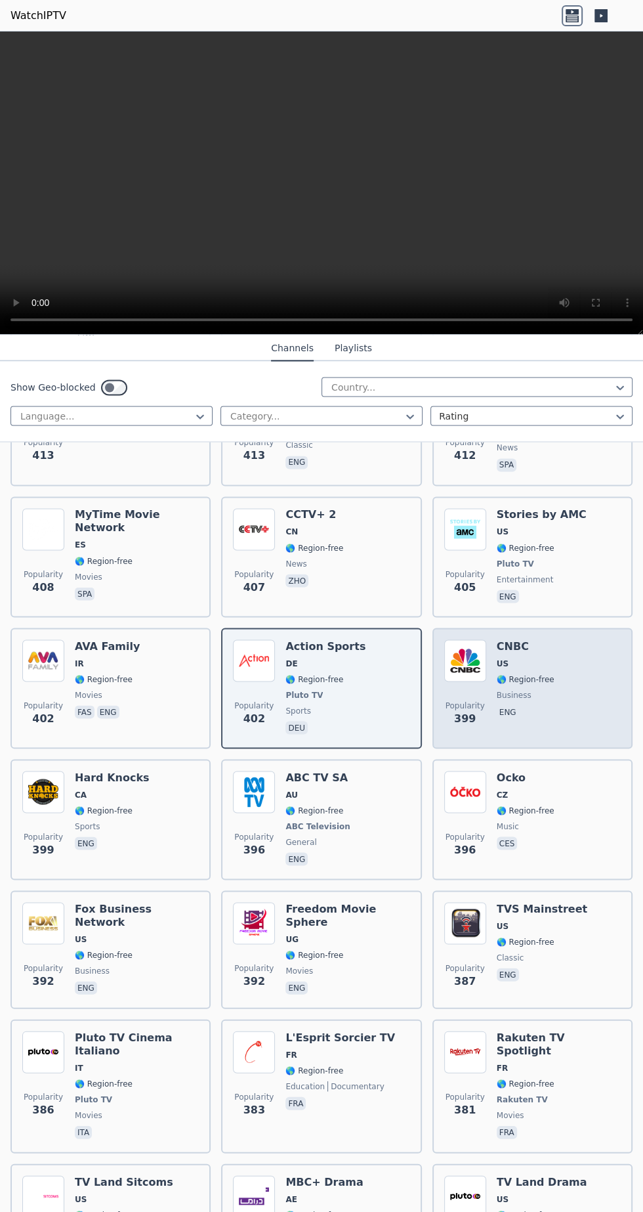
click at [520, 689] on span "business" at bounding box center [514, 694] width 35 height 11
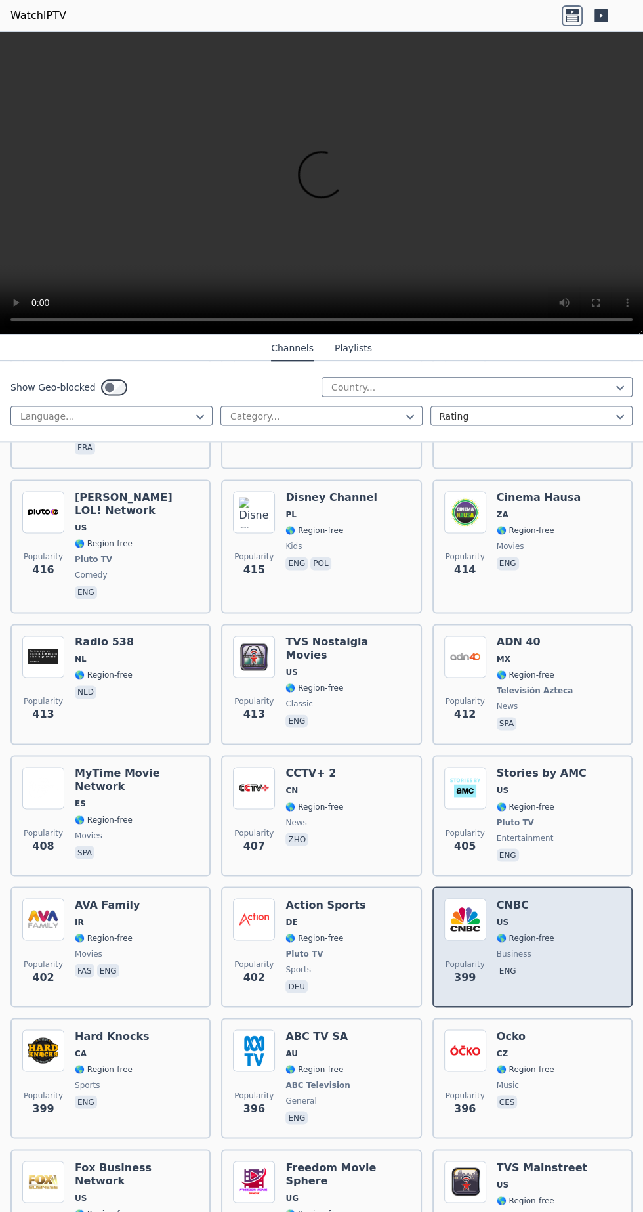
scroll to position [7968, 0]
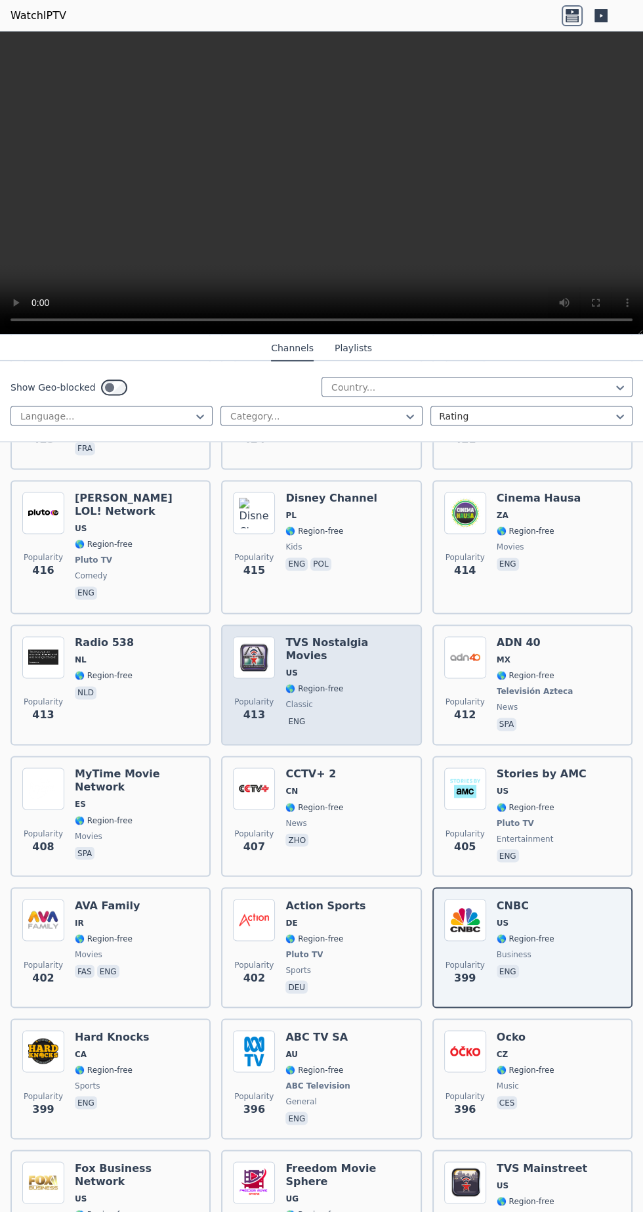
click at [350, 636] on div "TVS Nostalgia Movies US 🌎 Region-free classic eng" at bounding box center [347, 684] width 124 height 97
